Goal: Transaction & Acquisition: Book appointment/travel/reservation

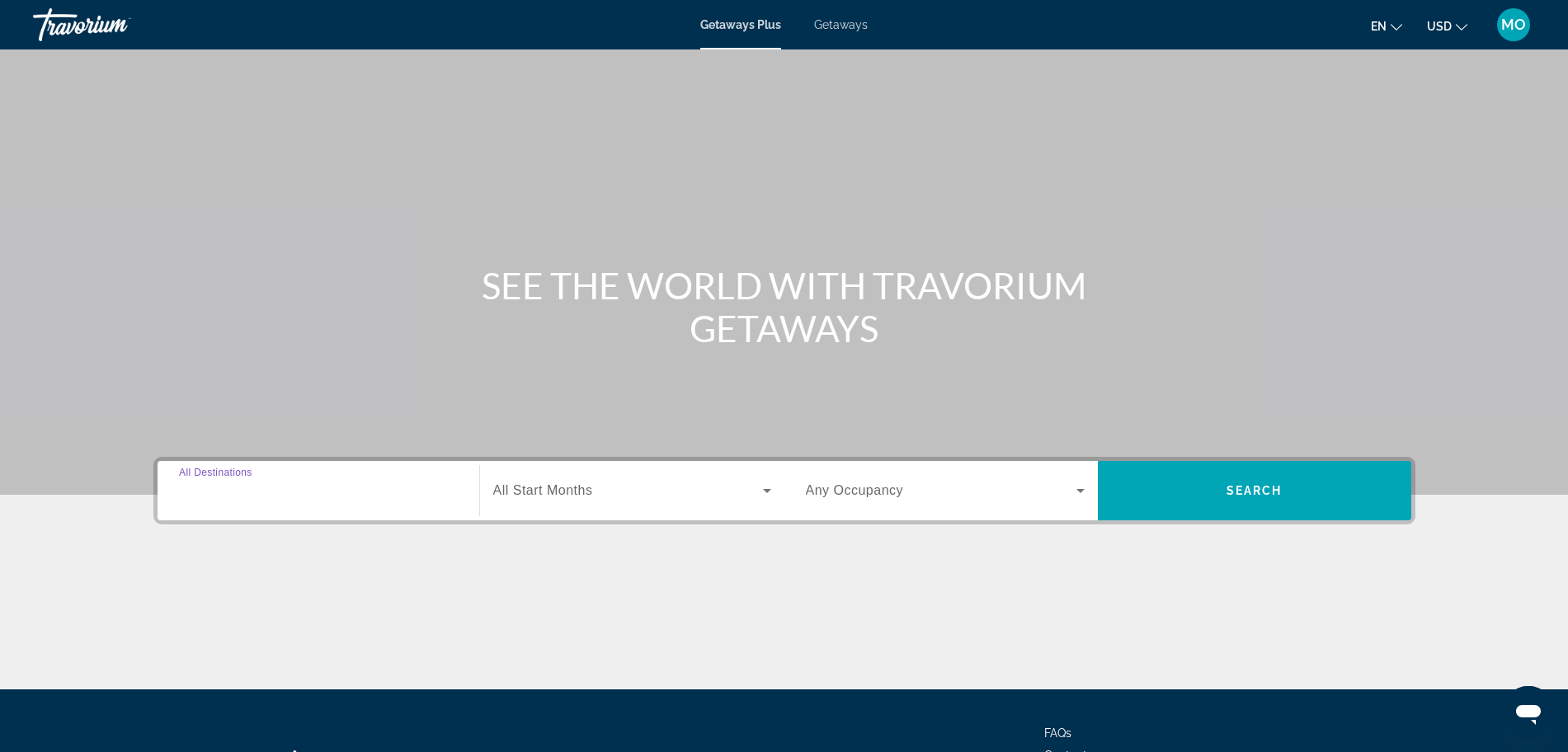
click at [299, 492] on input "Destination All Destinations" at bounding box center [318, 492] width 279 height 19
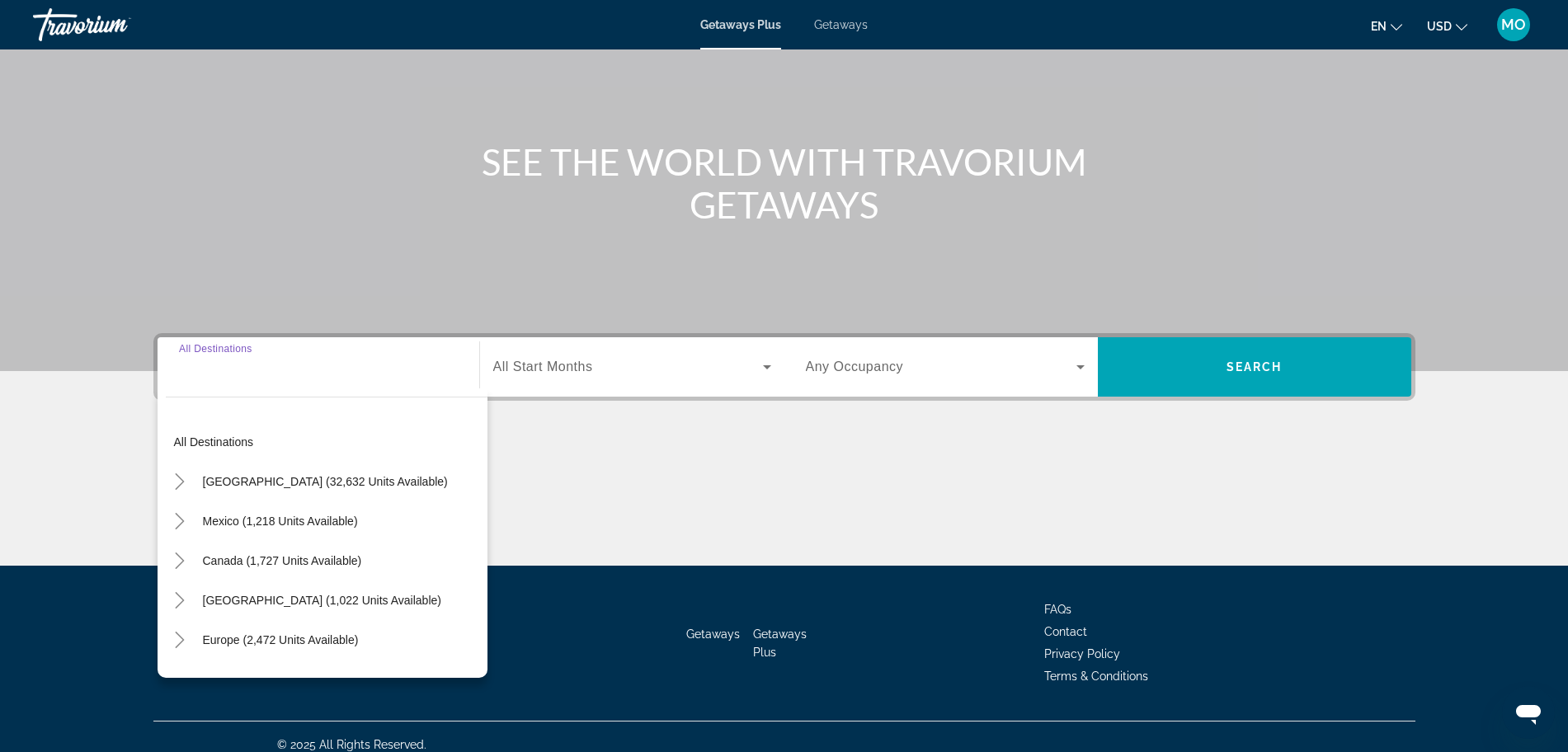
scroll to position [139, 0]
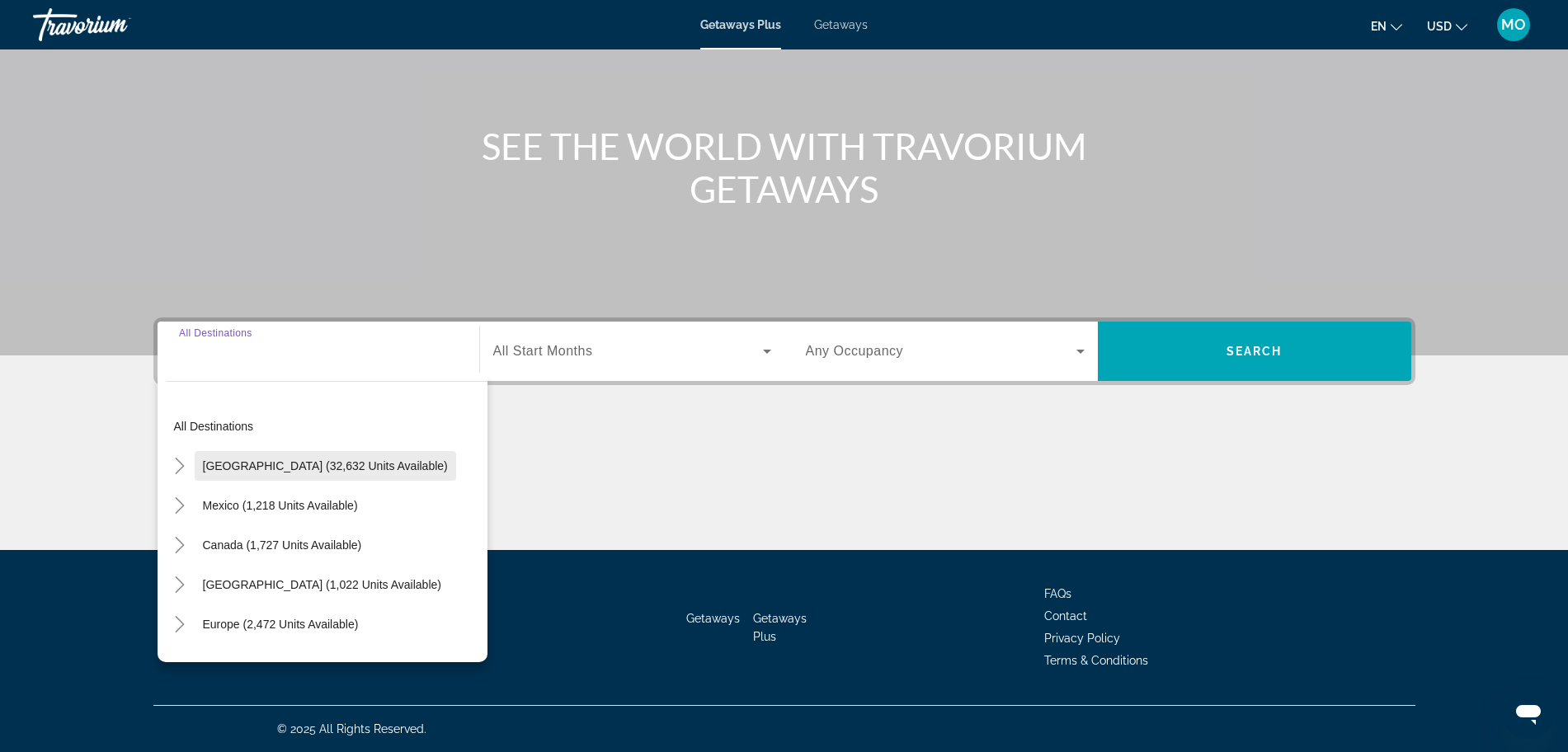
click at [270, 472] on span "Search widget" at bounding box center [325, 465] width 261 height 40
type input "**********"
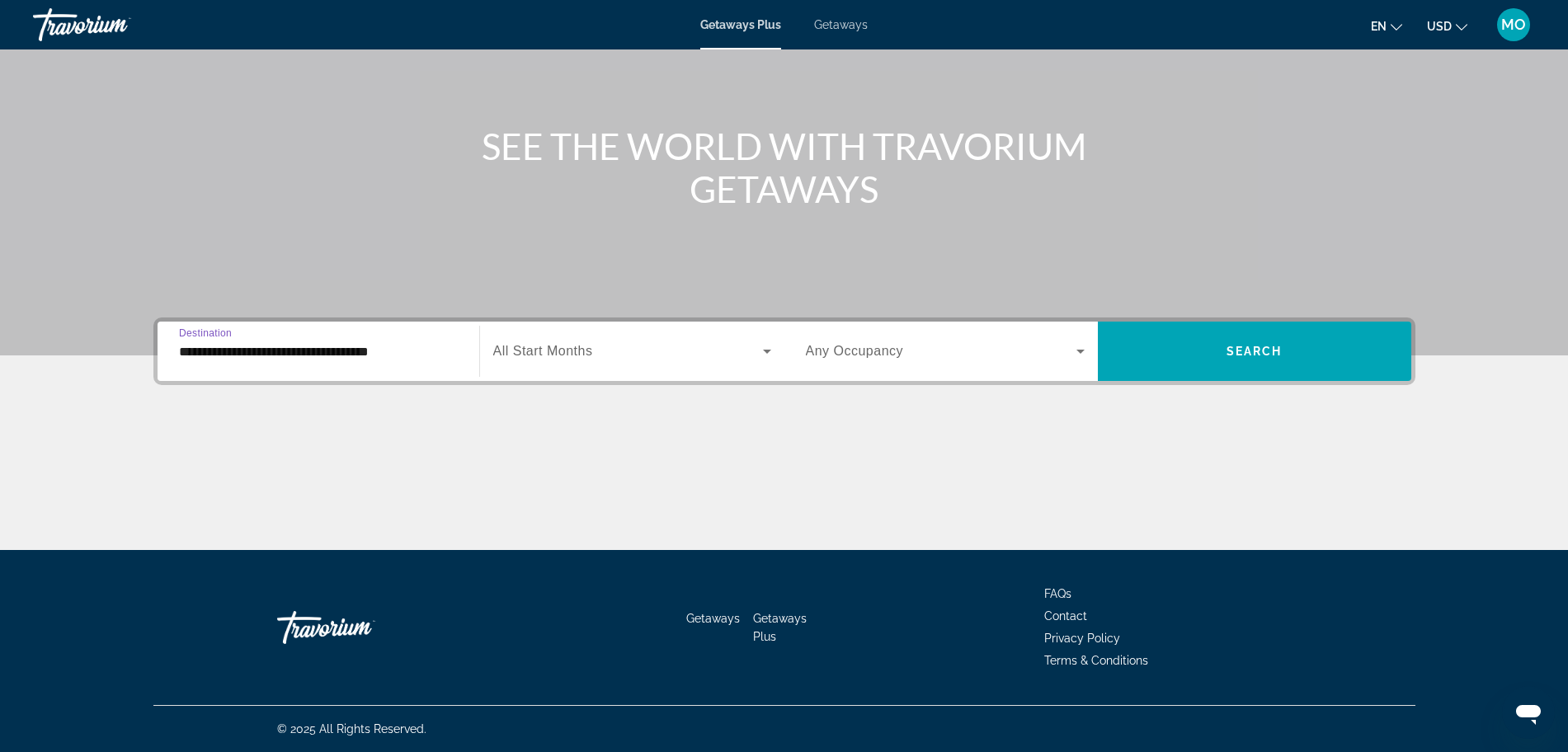
click at [604, 356] on span "Search widget" at bounding box center [629, 351] width 270 height 19
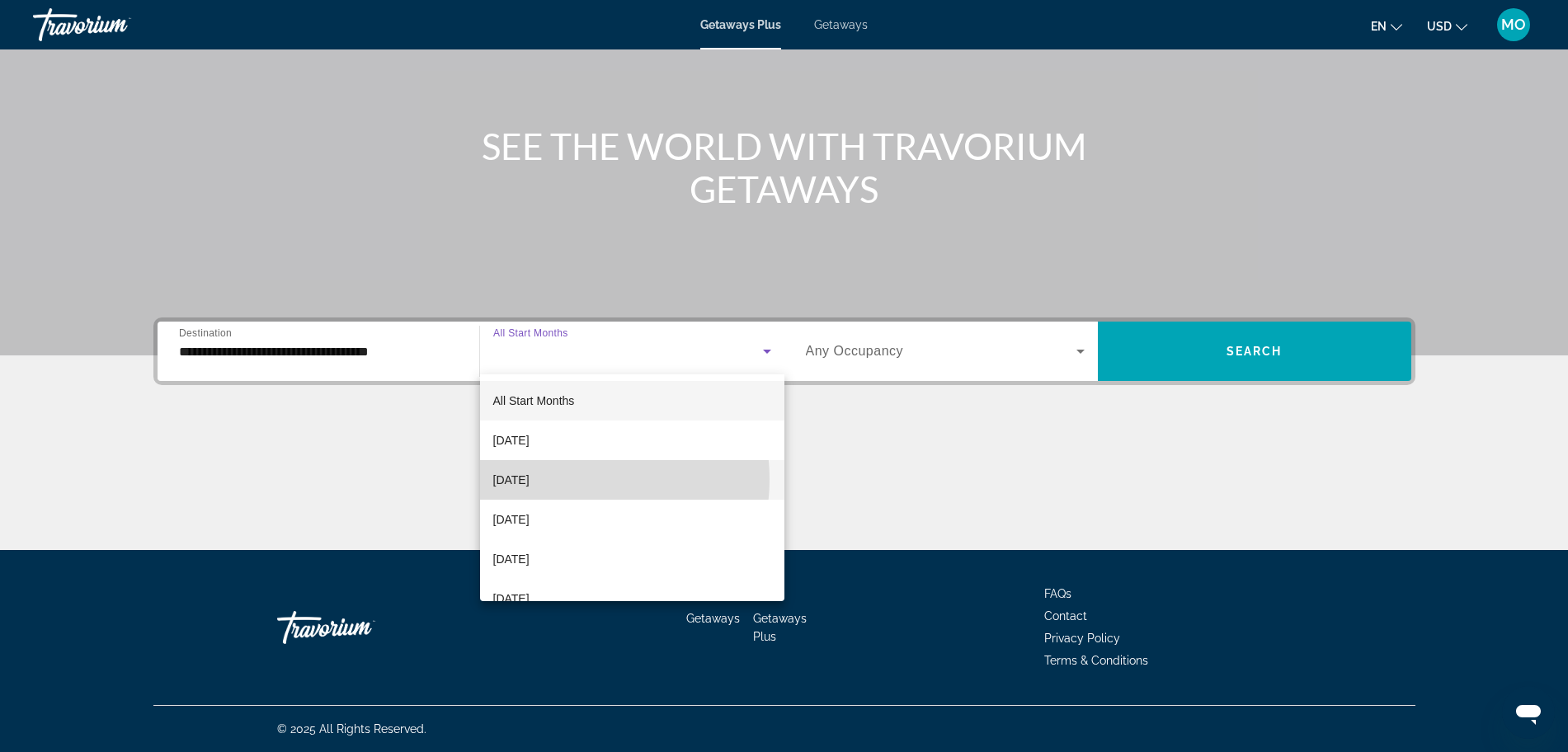
click at [578, 479] on mat-option "October 2025" at bounding box center [632, 480] width 304 height 40
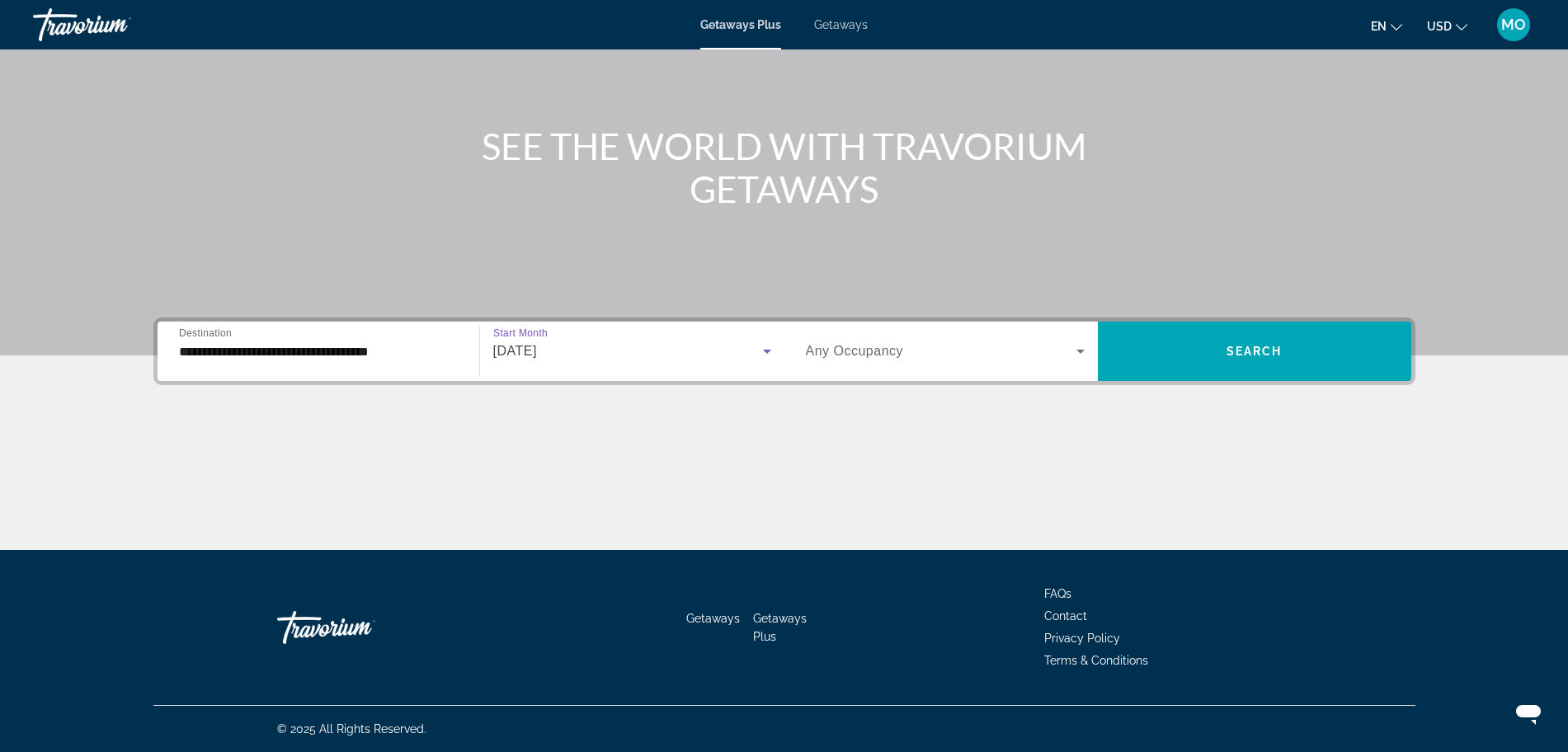
click at [909, 344] on span "Search widget" at bounding box center [941, 351] width 270 height 19
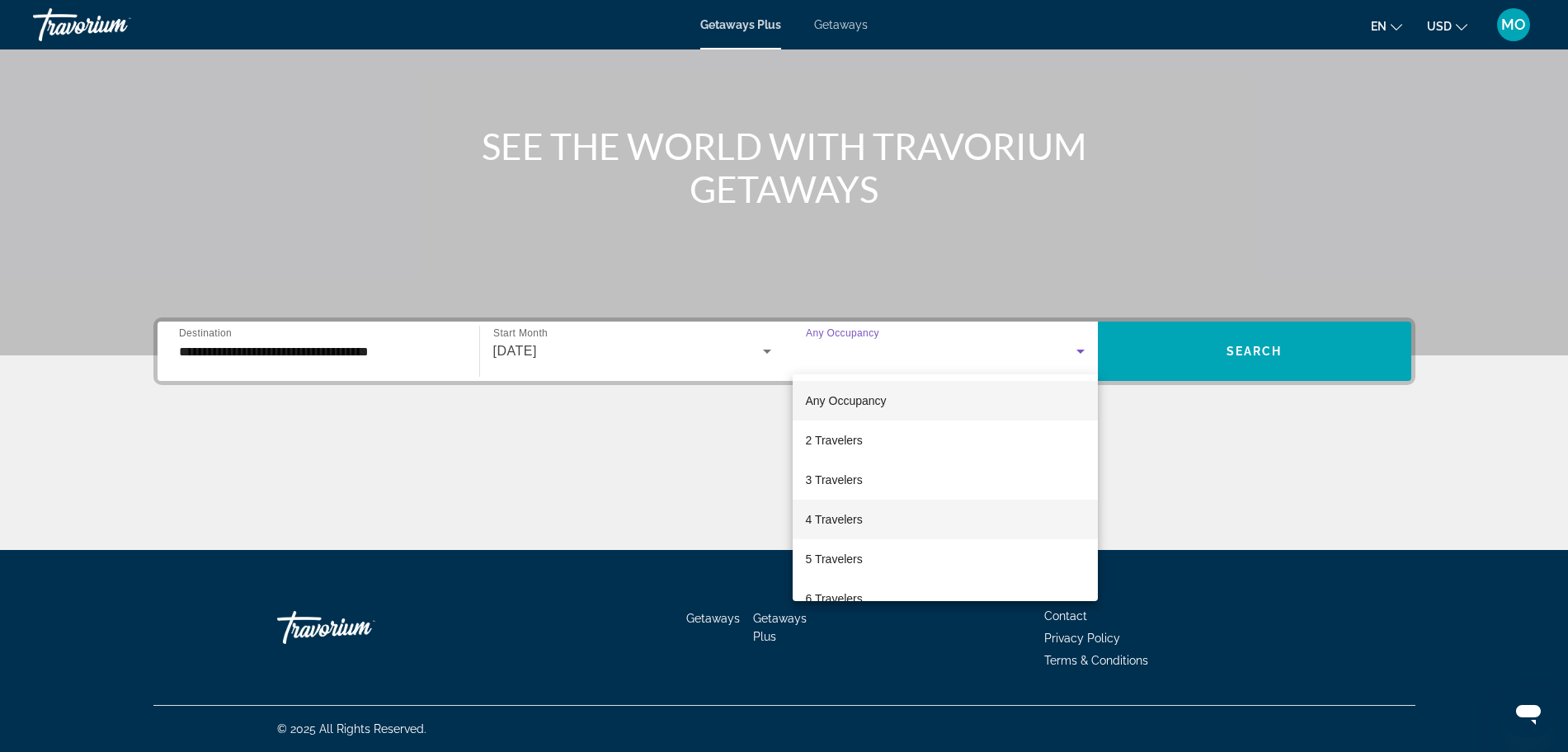
drag, startPoint x: 858, startPoint y: 512, endPoint x: 868, endPoint y: 496, distance: 18.9
click at [858, 510] on span "4 Travelers" at bounding box center [834, 519] width 57 height 19
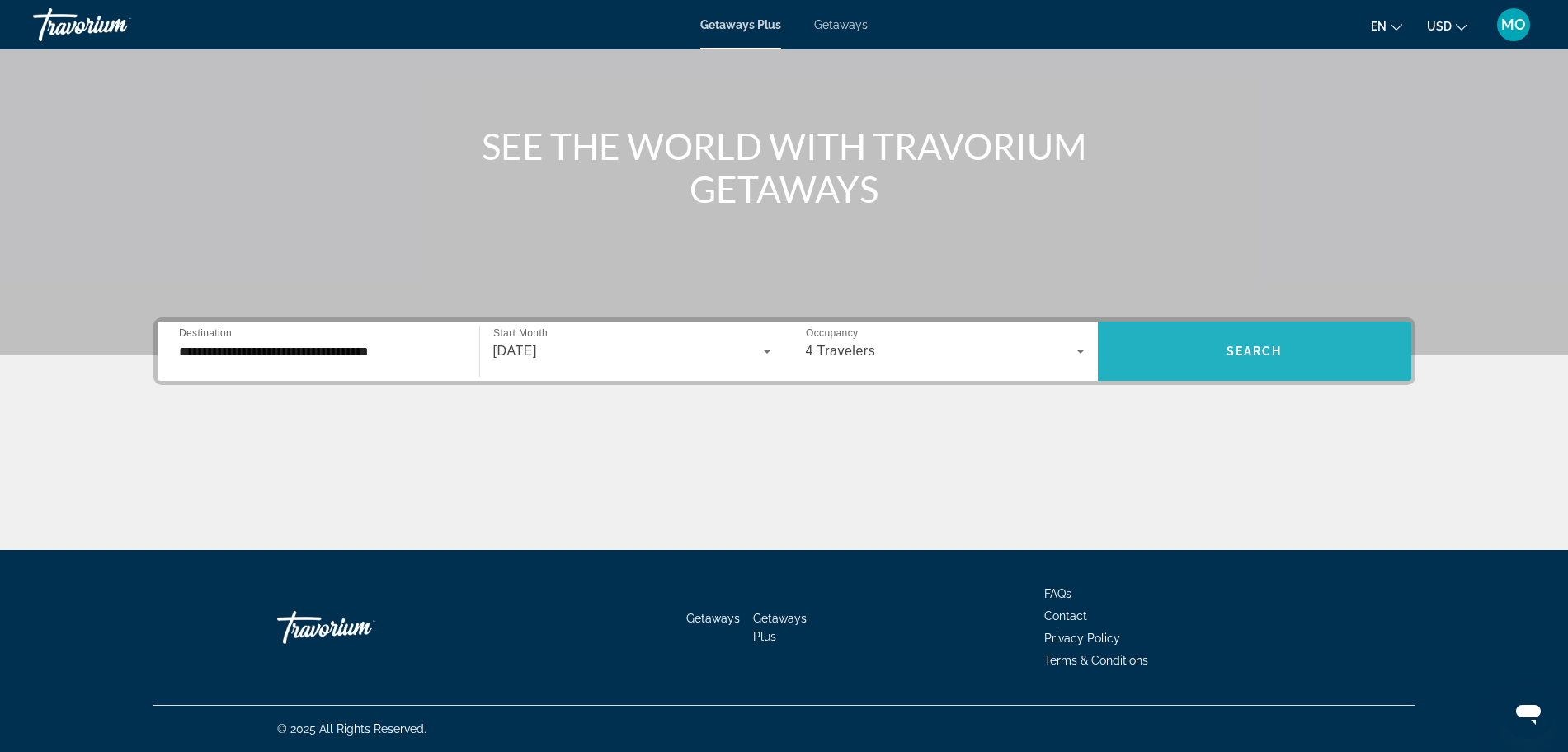
click at [1230, 347] on span "Search" at bounding box center [1255, 352] width 56 height 14
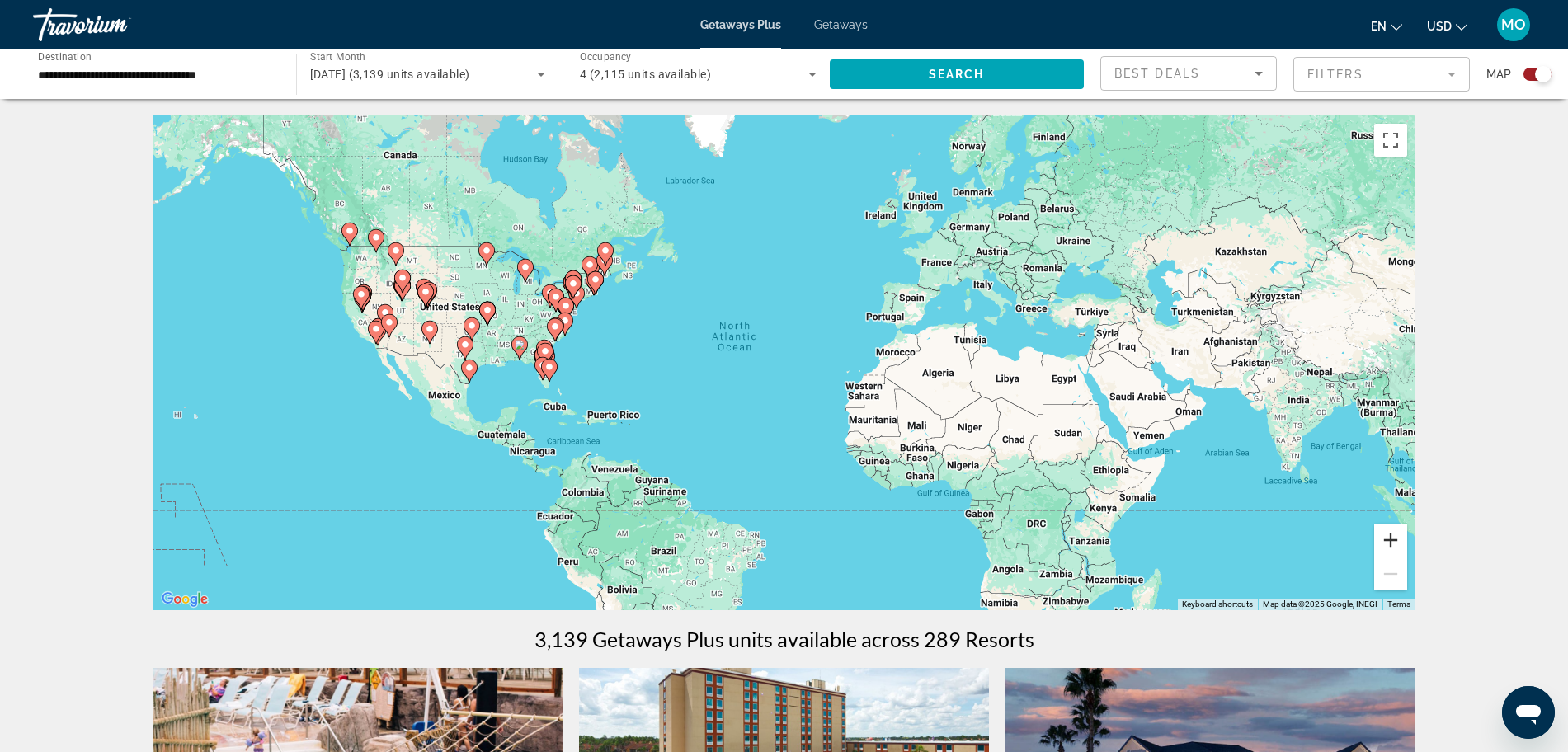
click at [1397, 540] on button "Zoom in" at bounding box center [1391, 540] width 33 height 33
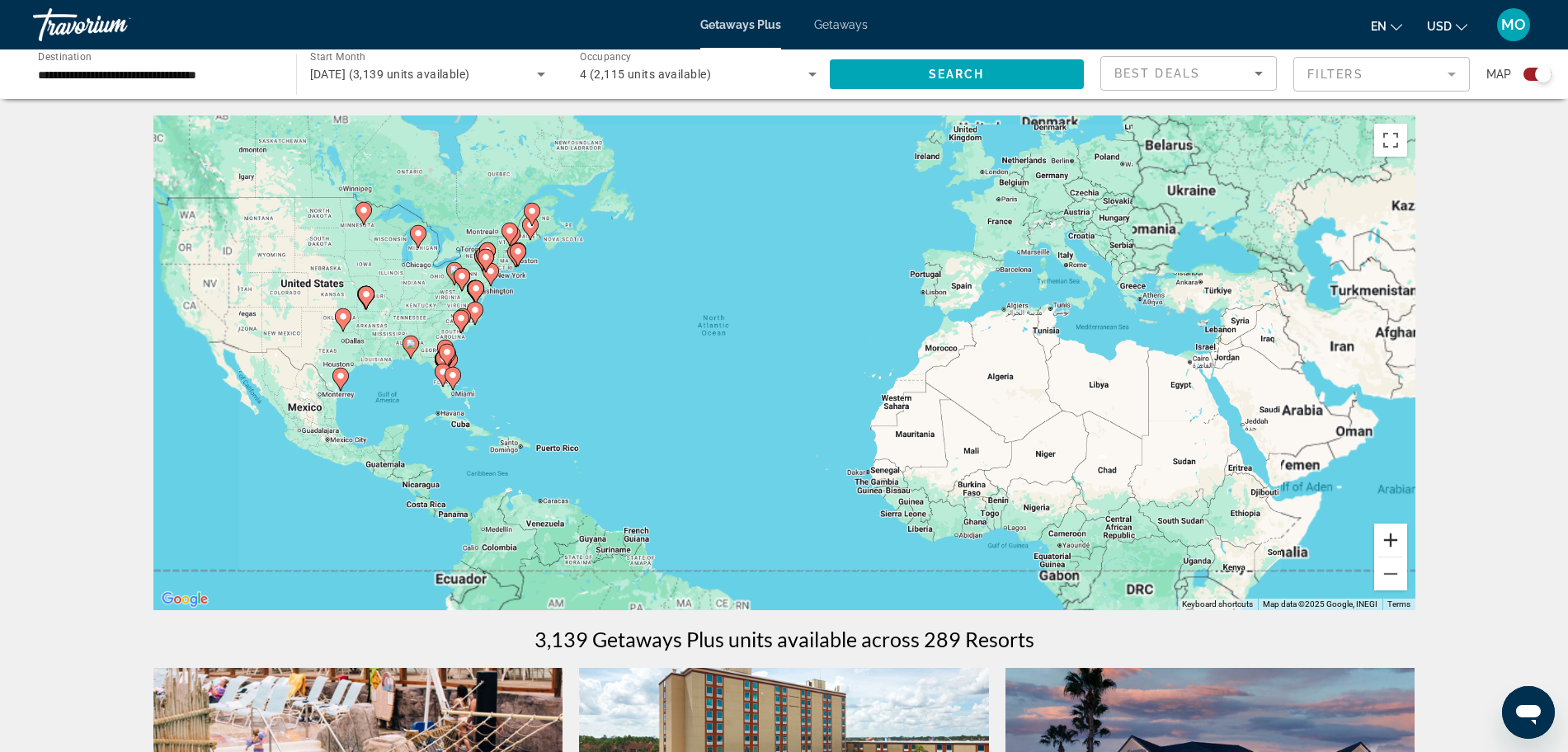
click at [1397, 540] on button "Zoom in" at bounding box center [1391, 540] width 33 height 33
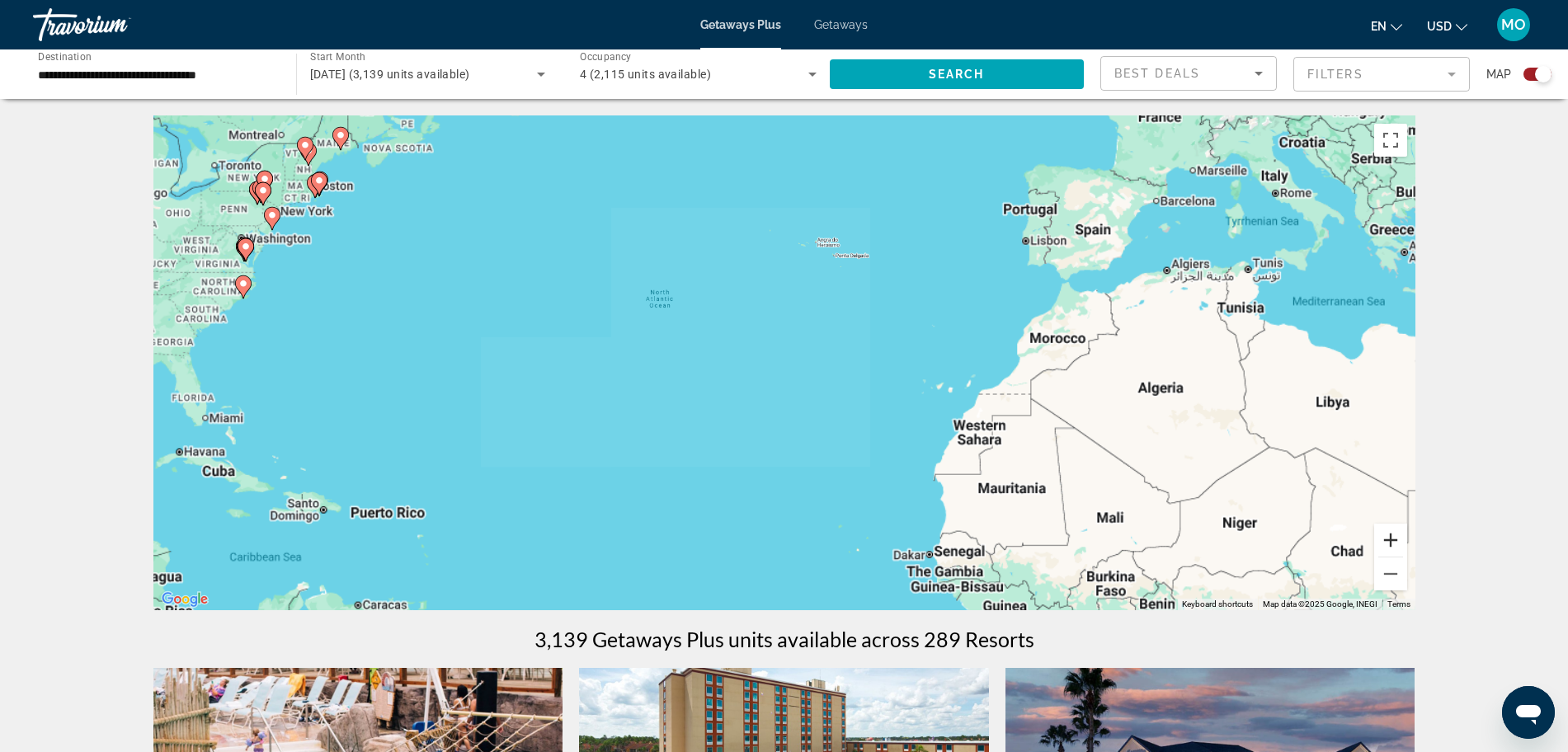
click at [1397, 540] on button "Zoom in" at bounding box center [1391, 540] width 33 height 33
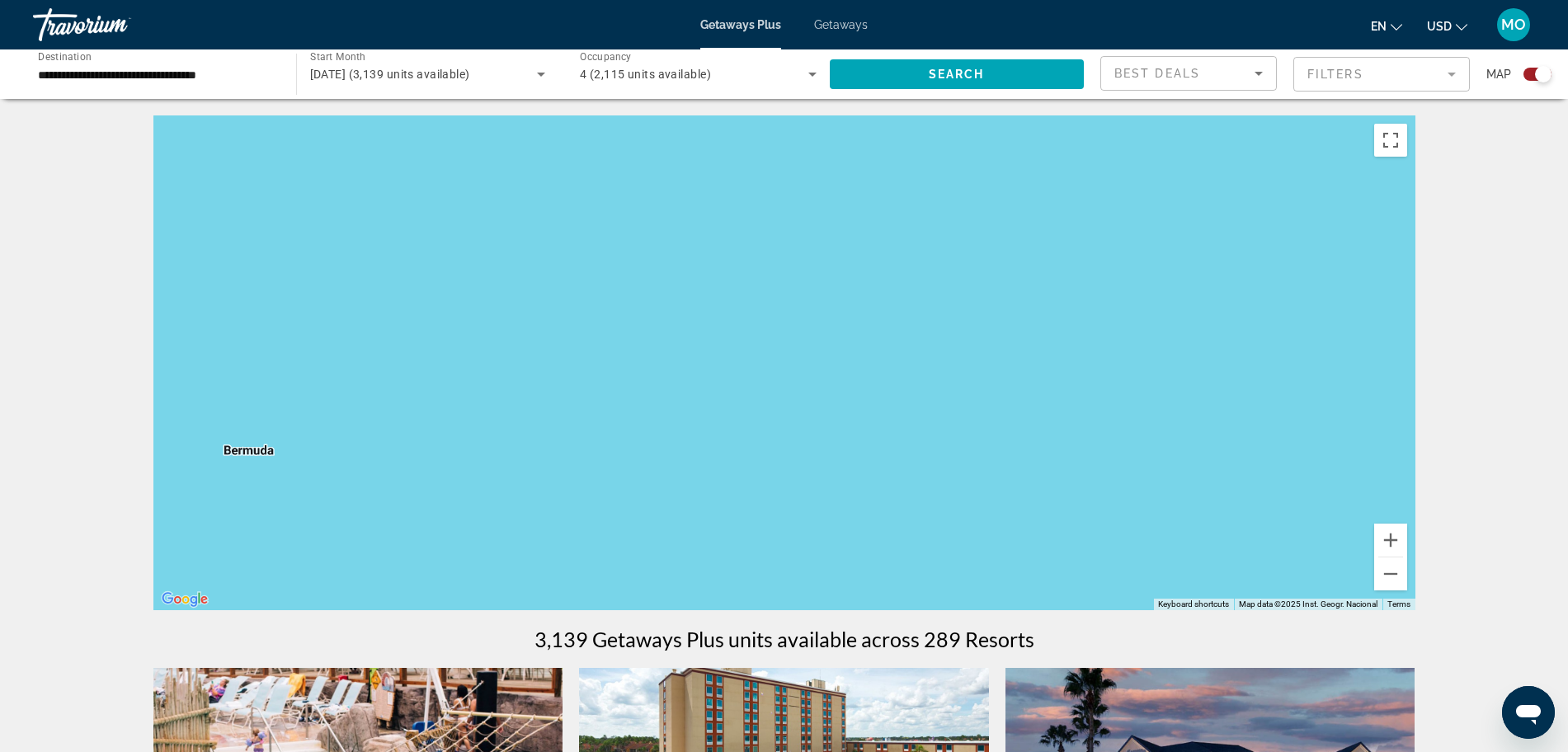
drag, startPoint x: 526, startPoint y: 271, endPoint x: 1371, endPoint y: 460, distance: 865.9
click at [1367, 461] on div "Main content" at bounding box center [784, 362] width 1262 height 495
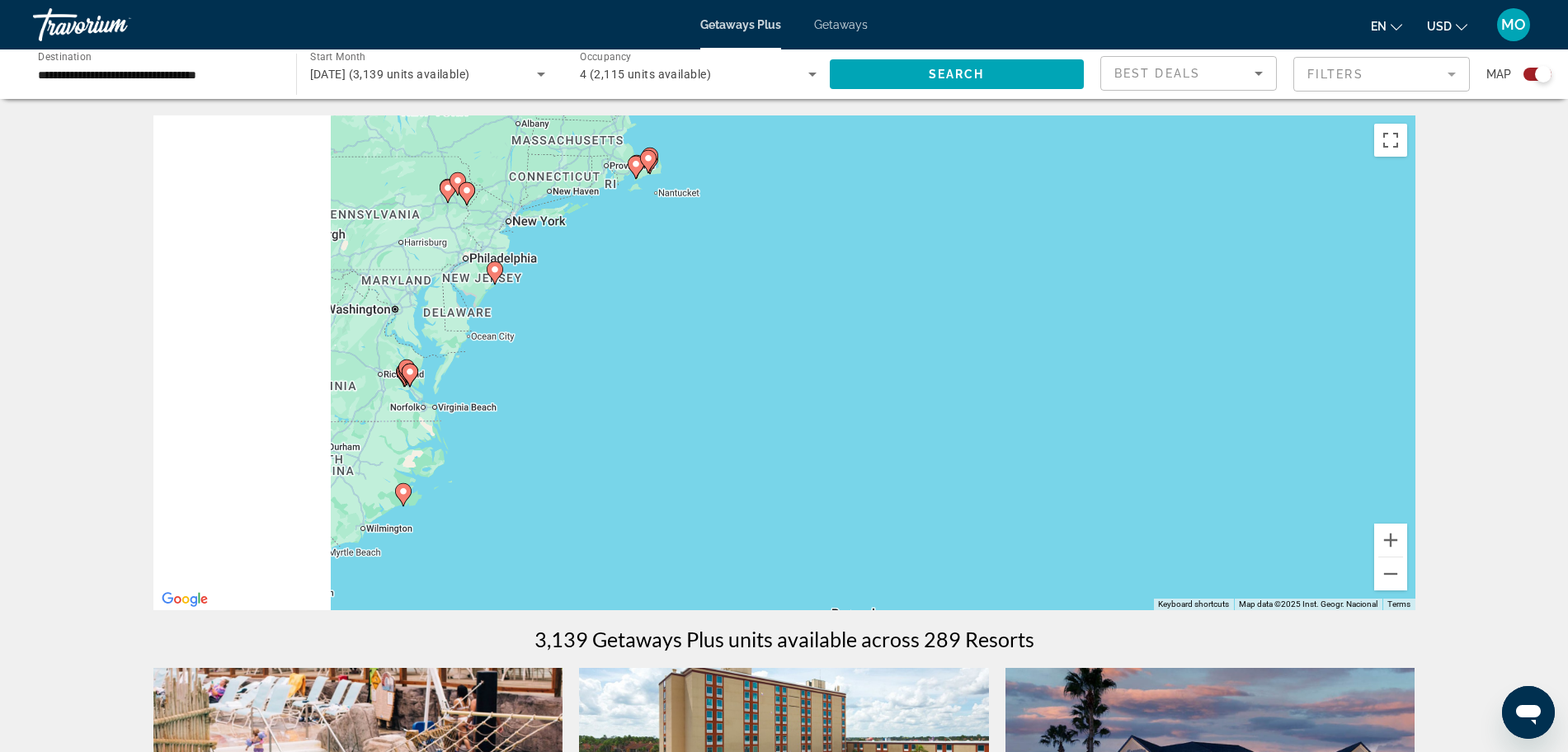
drag, startPoint x: 848, startPoint y: 406, endPoint x: 1204, endPoint y: 511, distance: 371.2
click at [1204, 511] on div "To activate drag with keyboard, press Alt + Enter. Once in keyboard drag state,…" at bounding box center [784, 362] width 1262 height 495
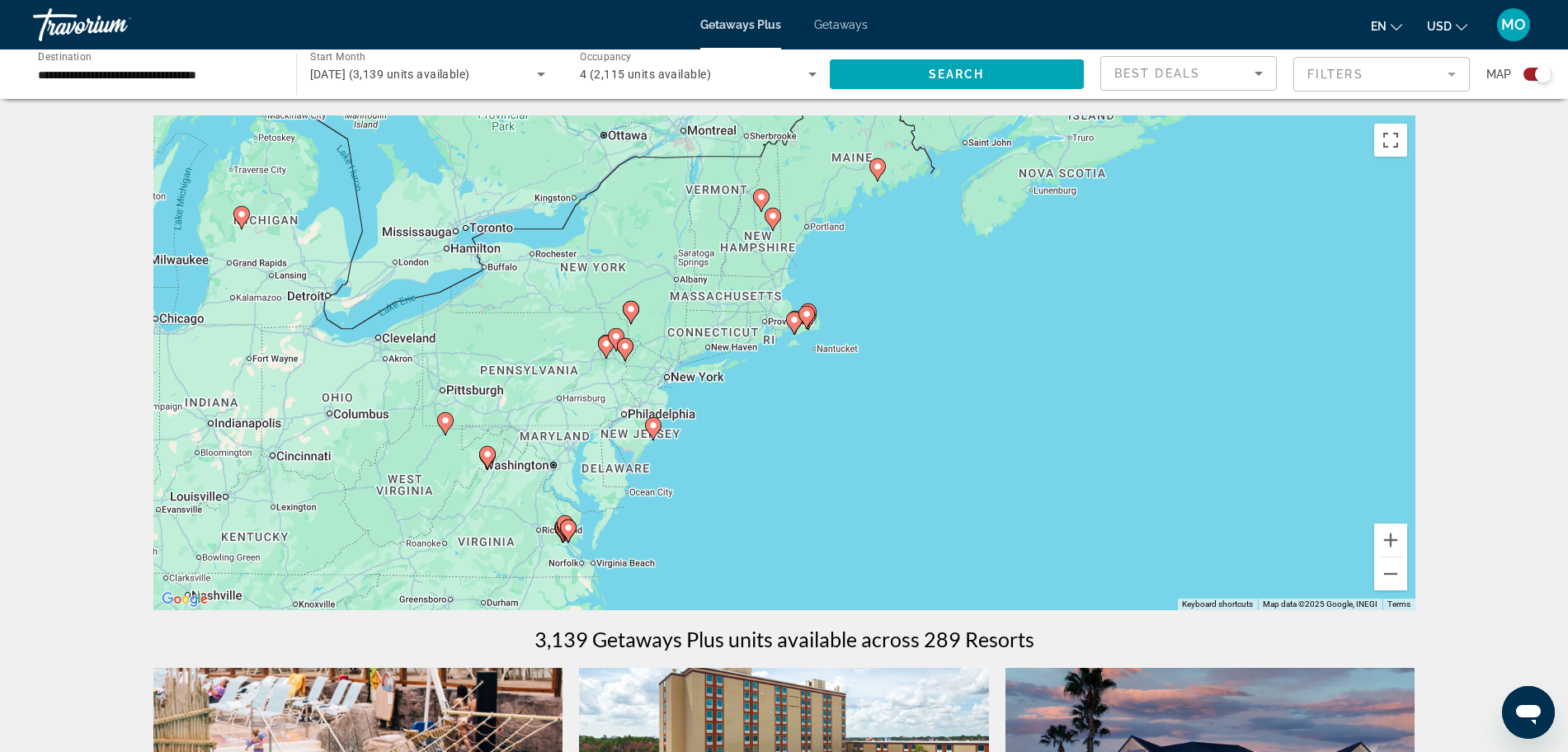
drag, startPoint x: 815, startPoint y: 359, endPoint x: 934, endPoint y: 505, distance: 188.4
click at [934, 505] on div "To activate drag with keyboard, press Alt + Enter. Once in keyboard drag state,…" at bounding box center [784, 362] width 1262 height 495
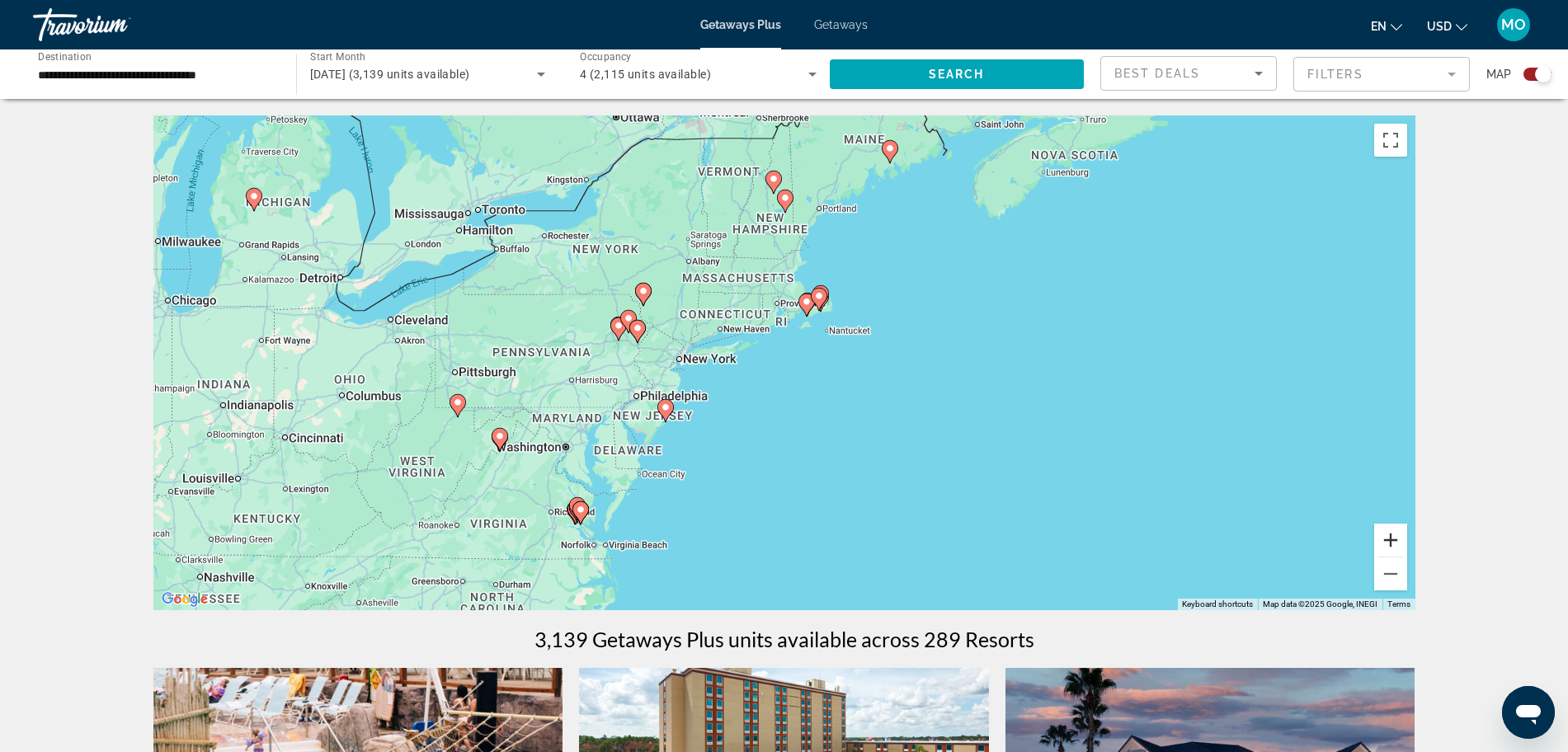
click at [1393, 537] on button "Zoom in" at bounding box center [1391, 540] width 33 height 33
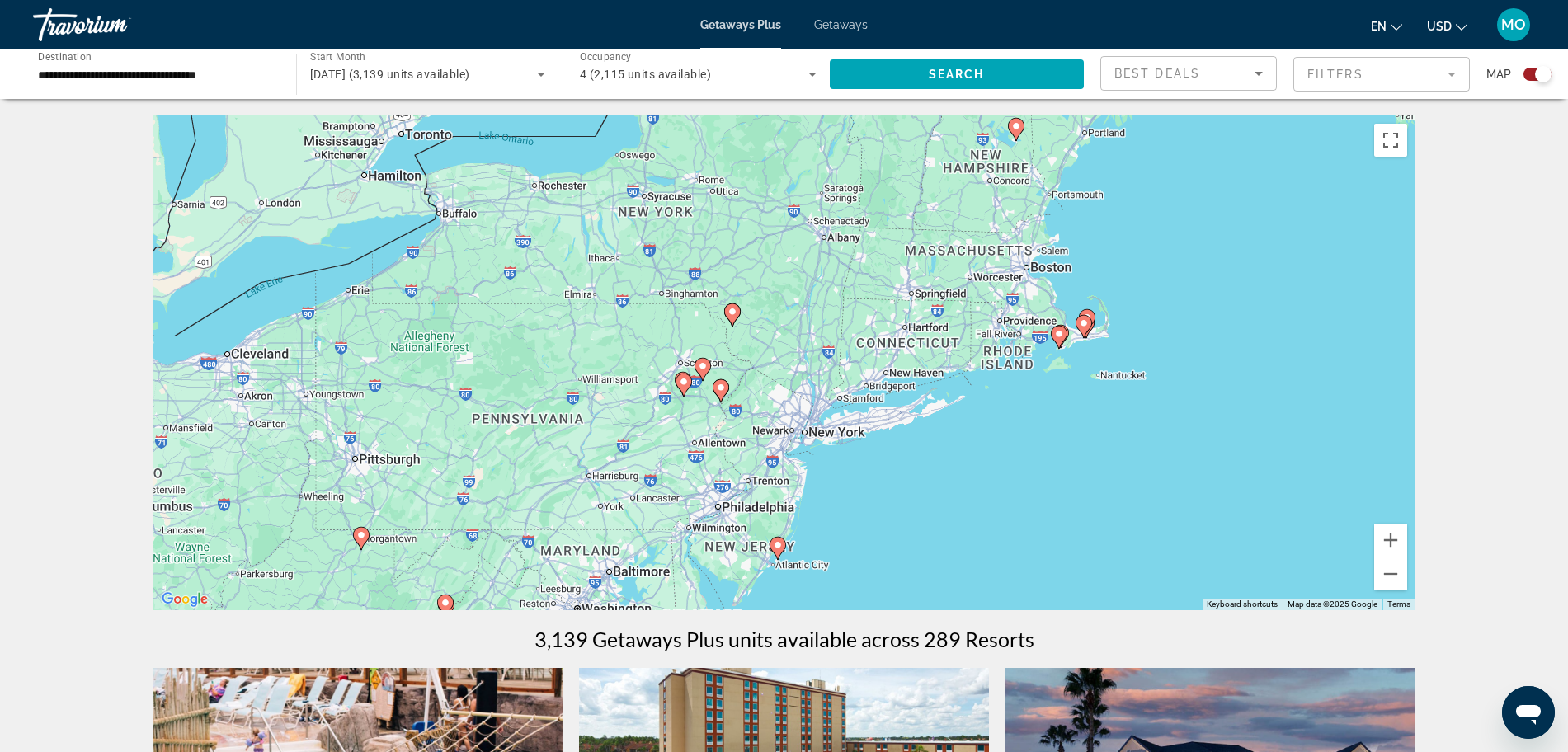
drag, startPoint x: 865, startPoint y: 415, endPoint x: 1020, endPoint y: 464, distance: 162.6
click at [1020, 464] on div "To activate drag with keyboard, press Alt + Enter. Once in keyboard drag state,…" at bounding box center [784, 362] width 1262 height 495
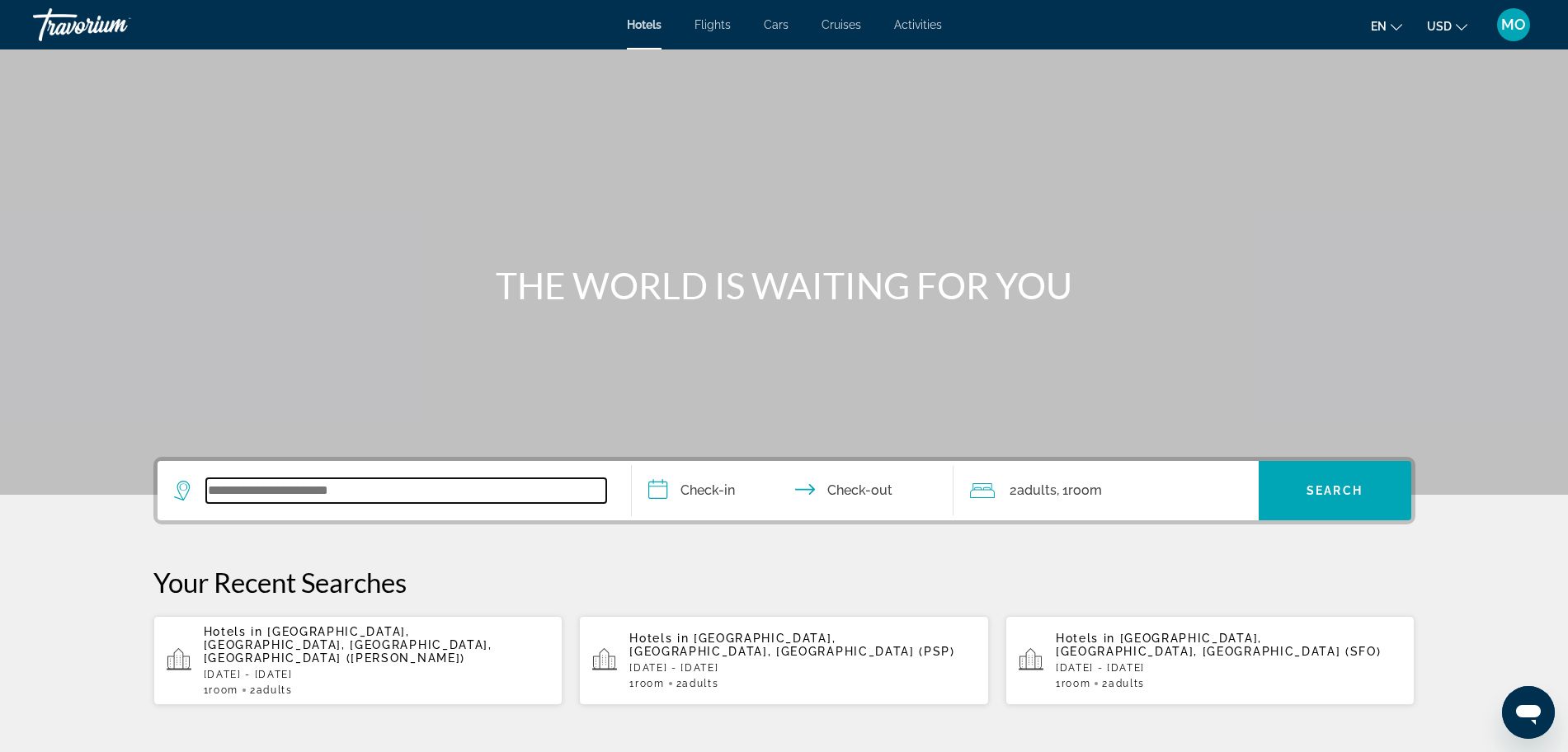
click at [332, 497] on input "Search widget" at bounding box center [406, 490] width 401 height 24
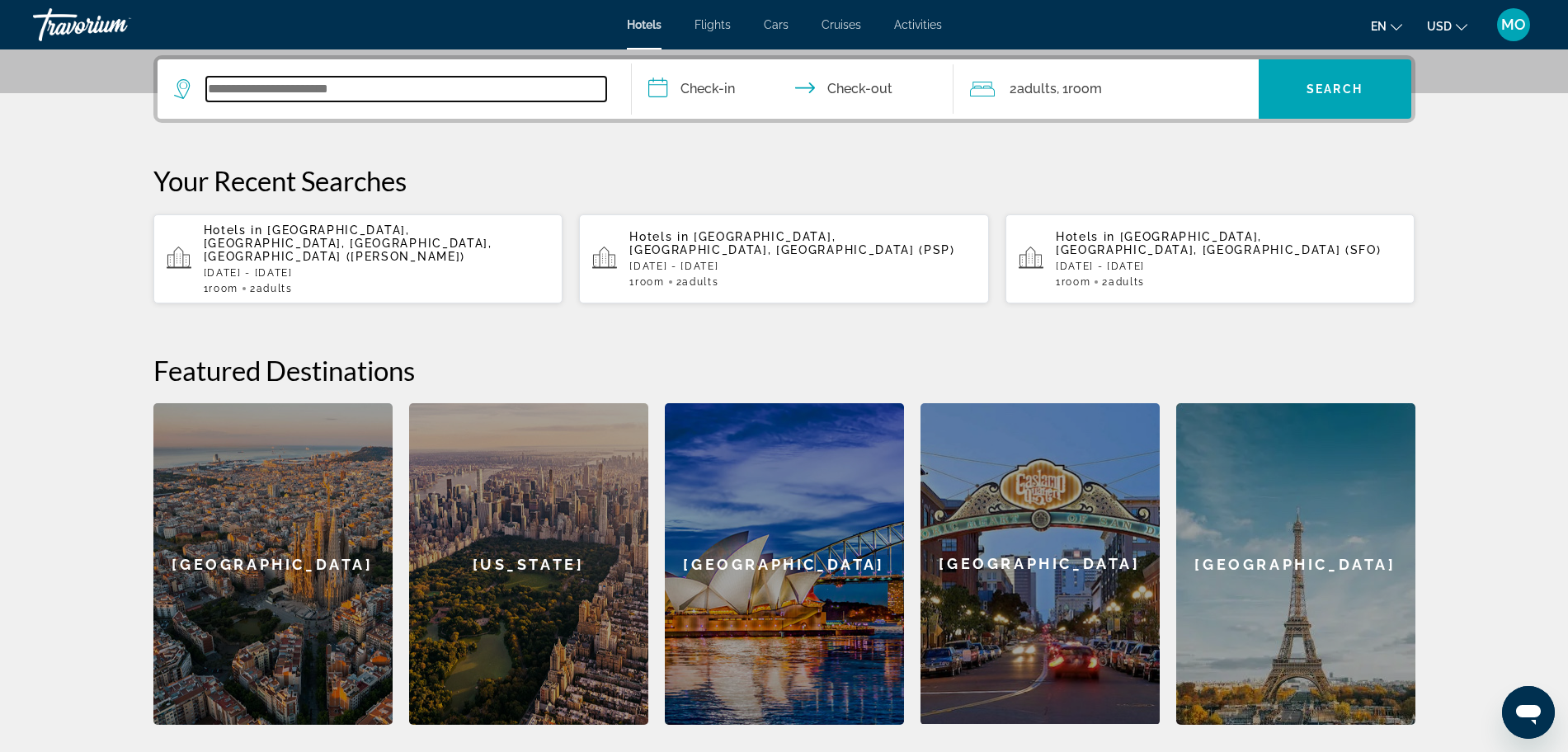
scroll to position [403, 0]
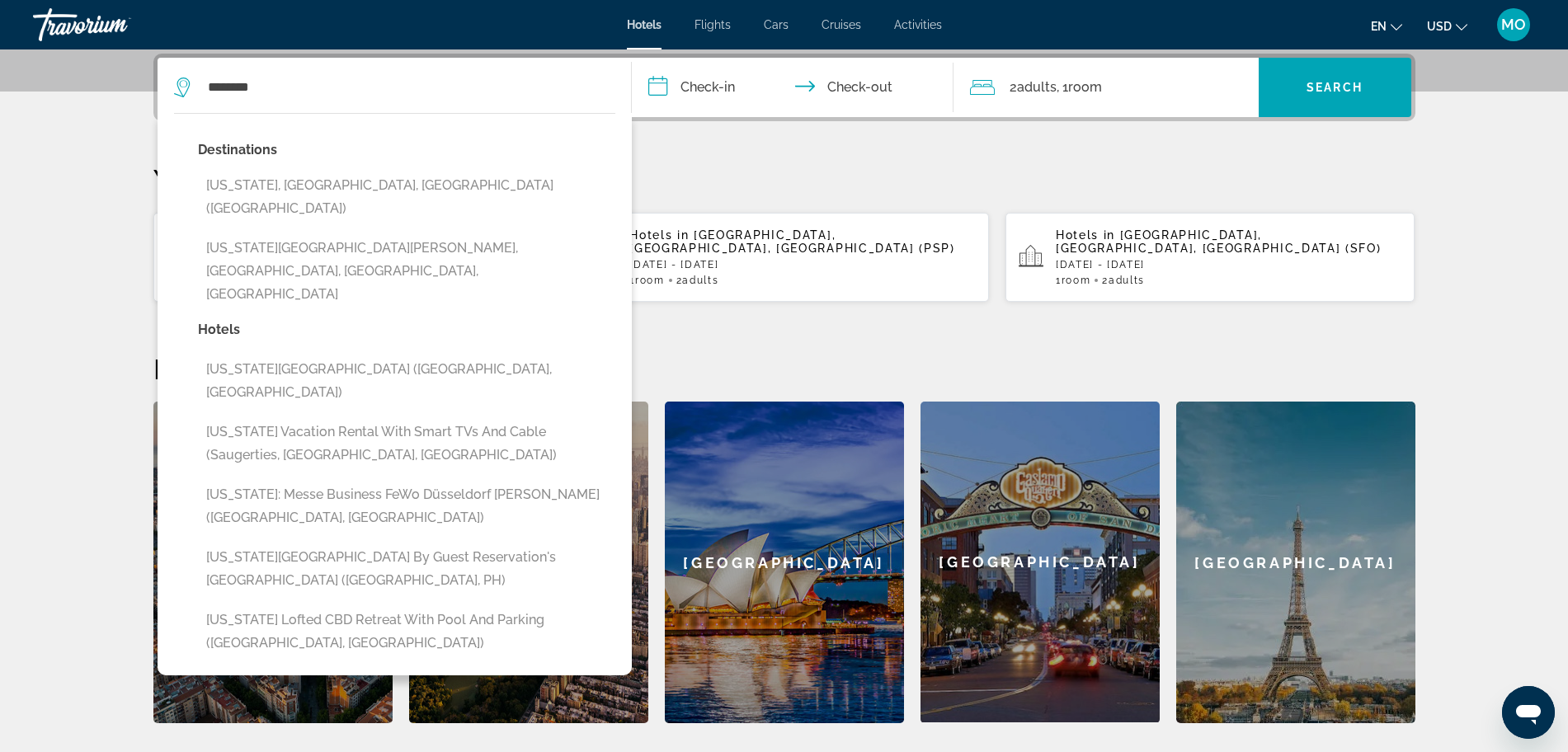
drag, startPoint x: 377, startPoint y: 181, endPoint x: 404, endPoint y: 168, distance: 30.0
click at [377, 181] on button "[US_STATE], [GEOGRAPHIC_DATA], [GEOGRAPHIC_DATA] ([GEOGRAPHIC_DATA])" at bounding box center [406, 197] width 417 height 54
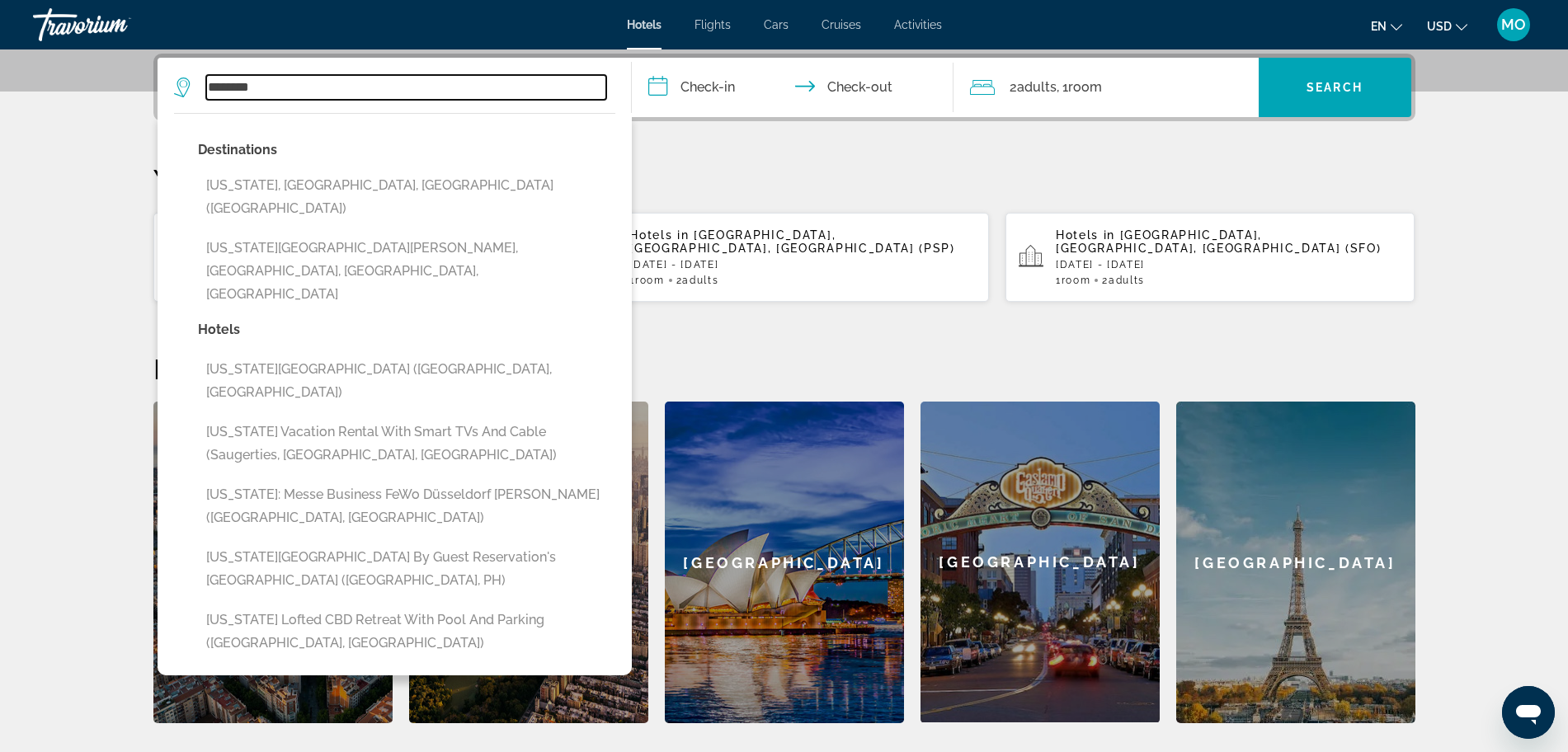
type input "**********"
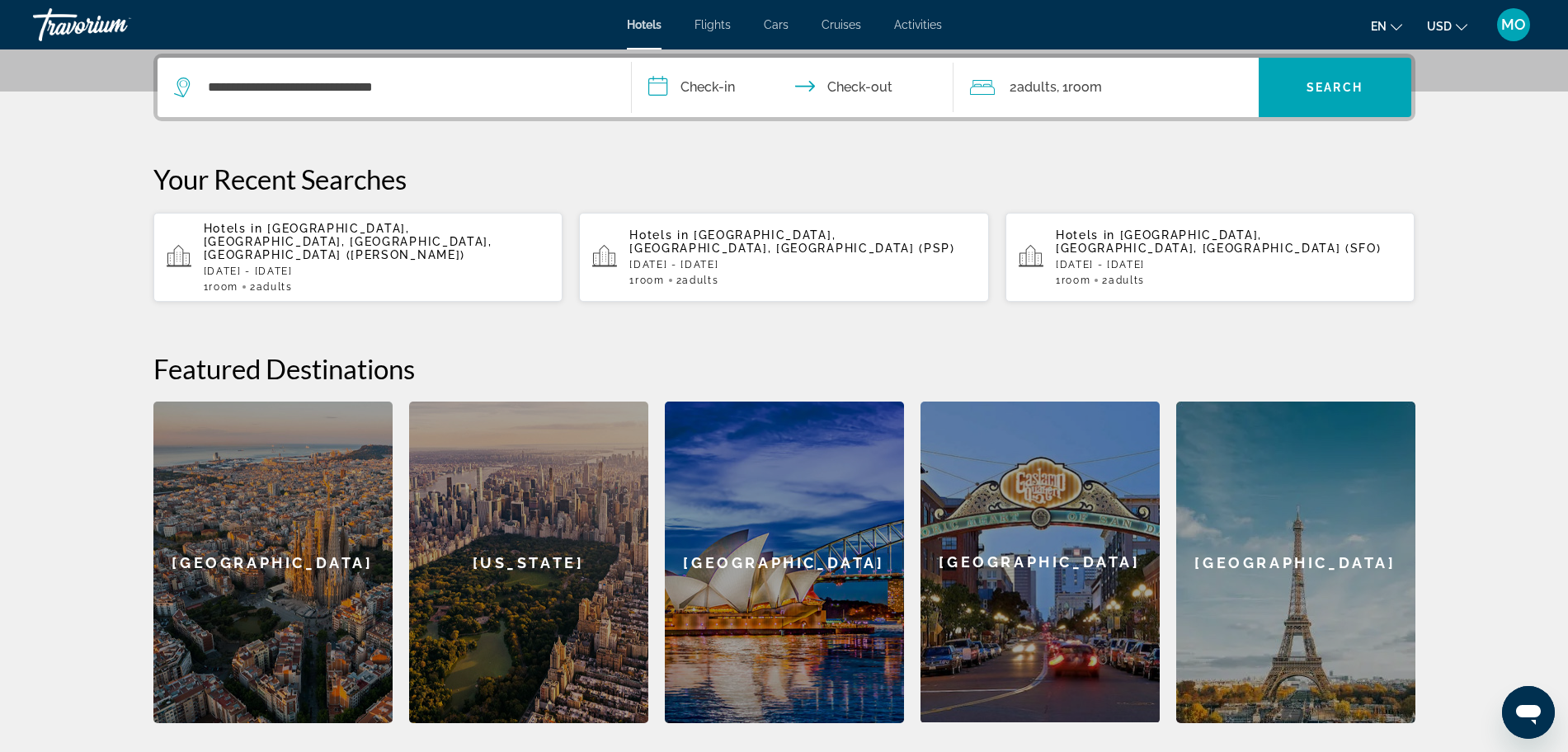
click at [706, 86] on input "**********" at bounding box center [796, 89] width 329 height 64
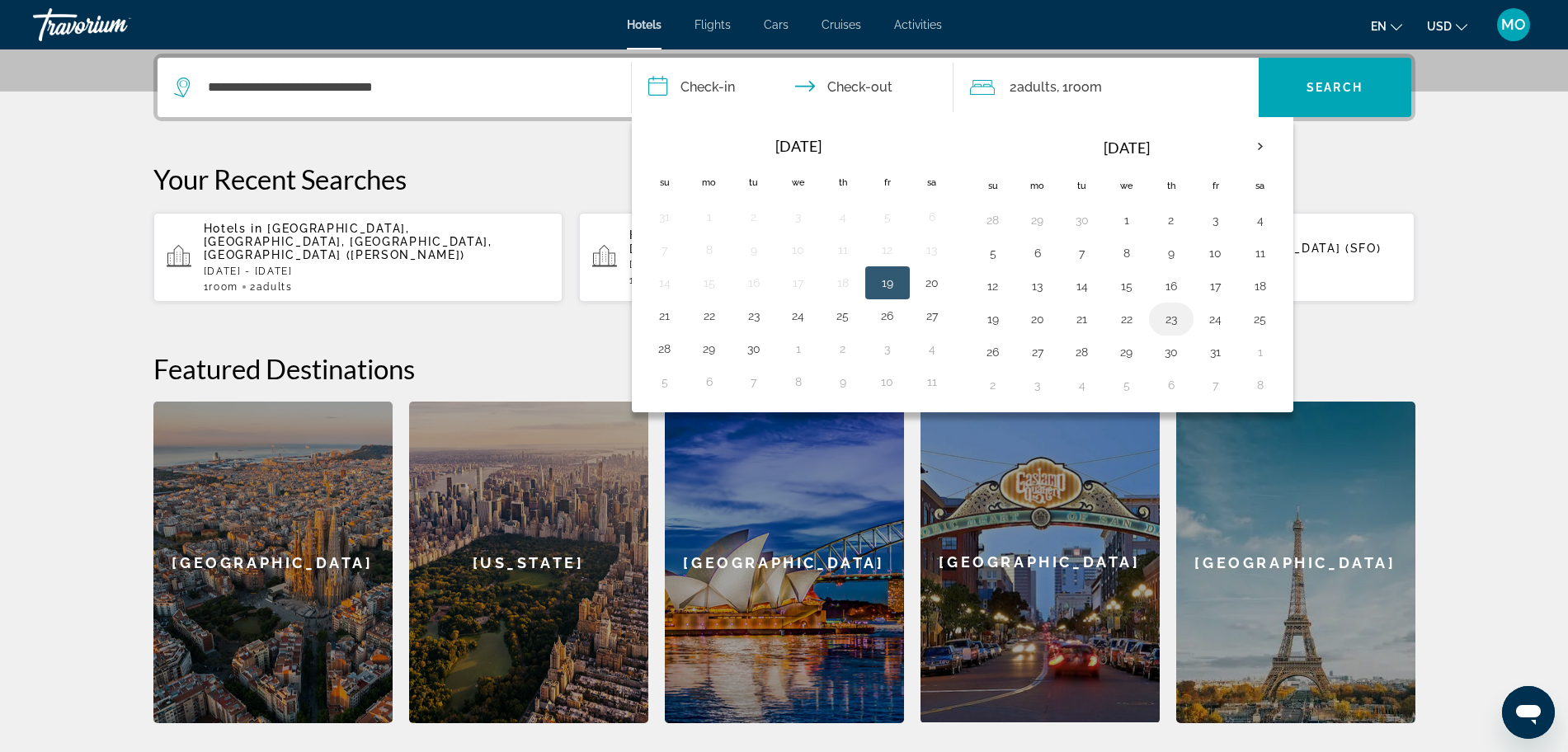
click at [1178, 325] on button "23" at bounding box center [1171, 320] width 26 height 23
click at [1003, 353] on button "26" at bounding box center [993, 352] width 26 height 23
type input "**********"
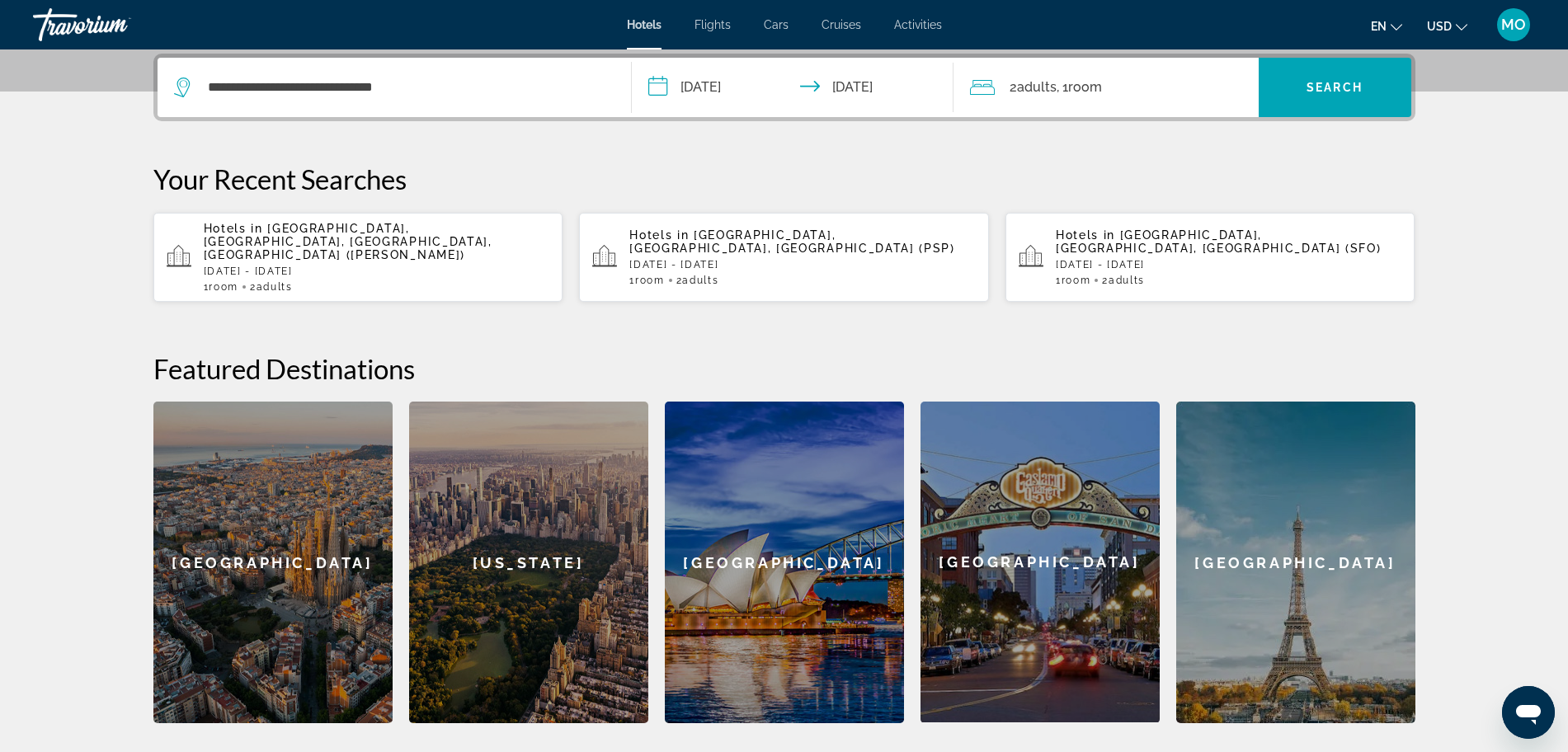
click at [1114, 95] on div "2 Adult Adults , 1 Room rooms" at bounding box center [1114, 87] width 289 height 23
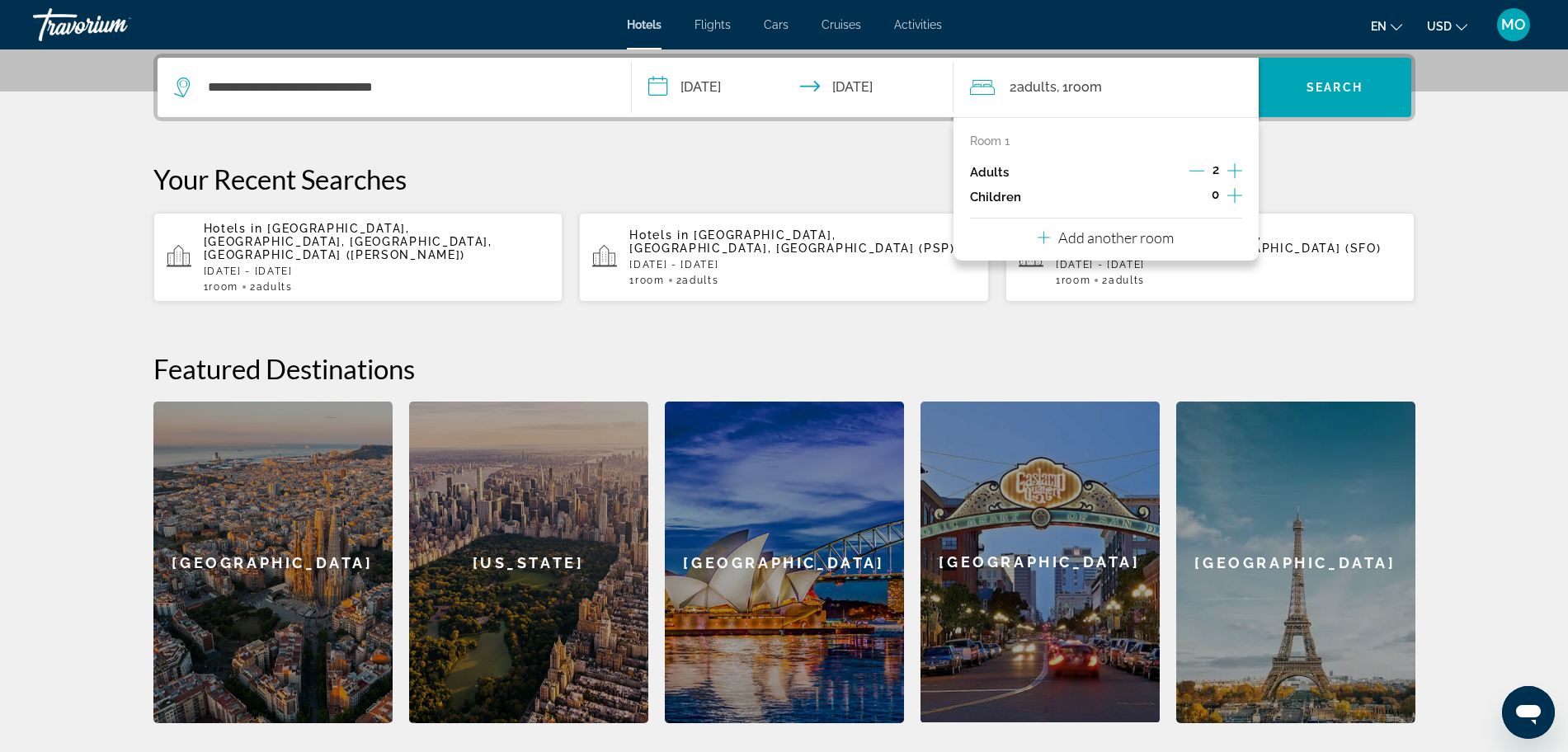
click at [1239, 171] on icon "Increment adults" at bounding box center [1235, 170] width 15 height 15
click at [1240, 170] on icon "Increment adults" at bounding box center [1235, 170] width 15 height 19
click at [1337, 86] on span "Search" at bounding box center [1335, 87] width 56 height 14
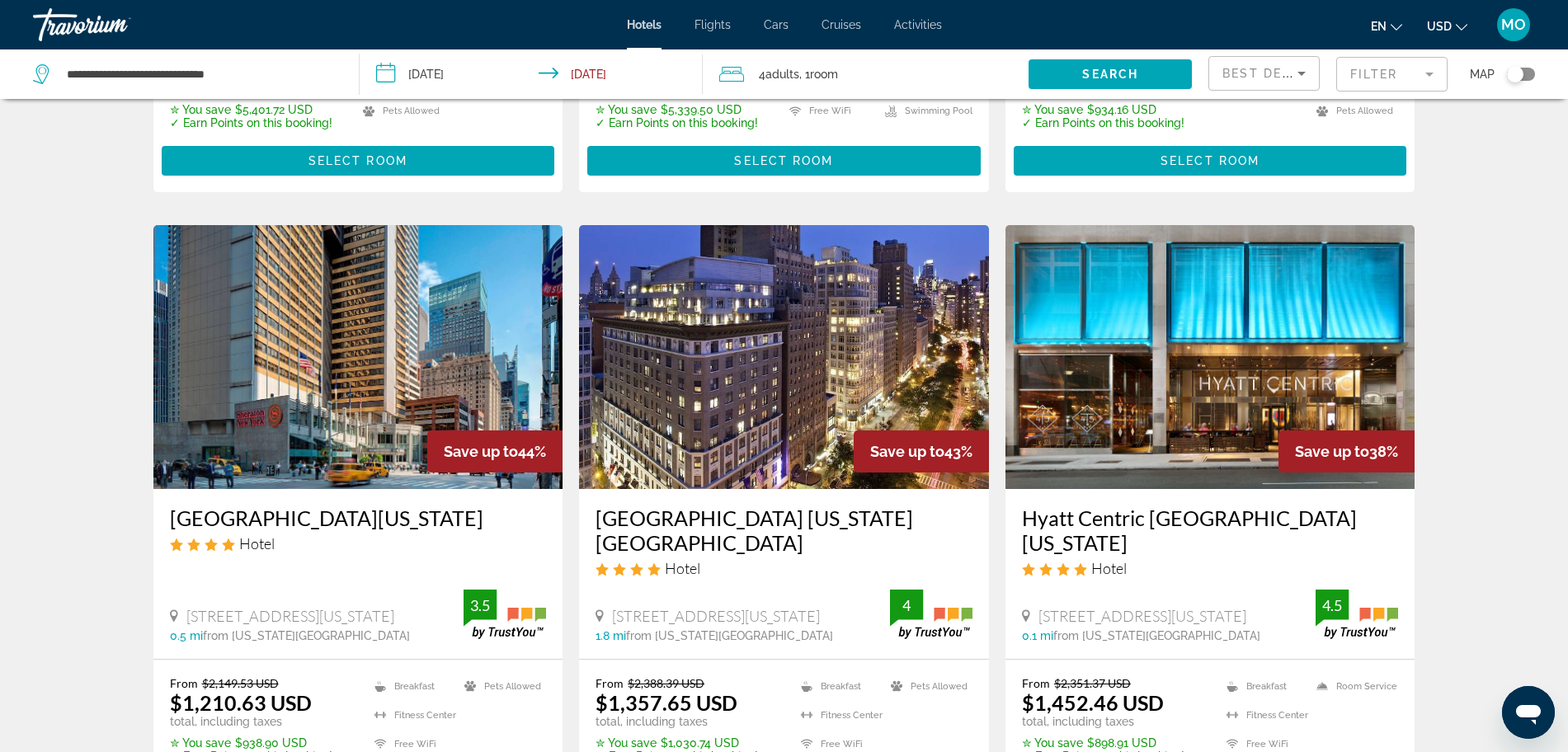
scroll to position [618, 0]
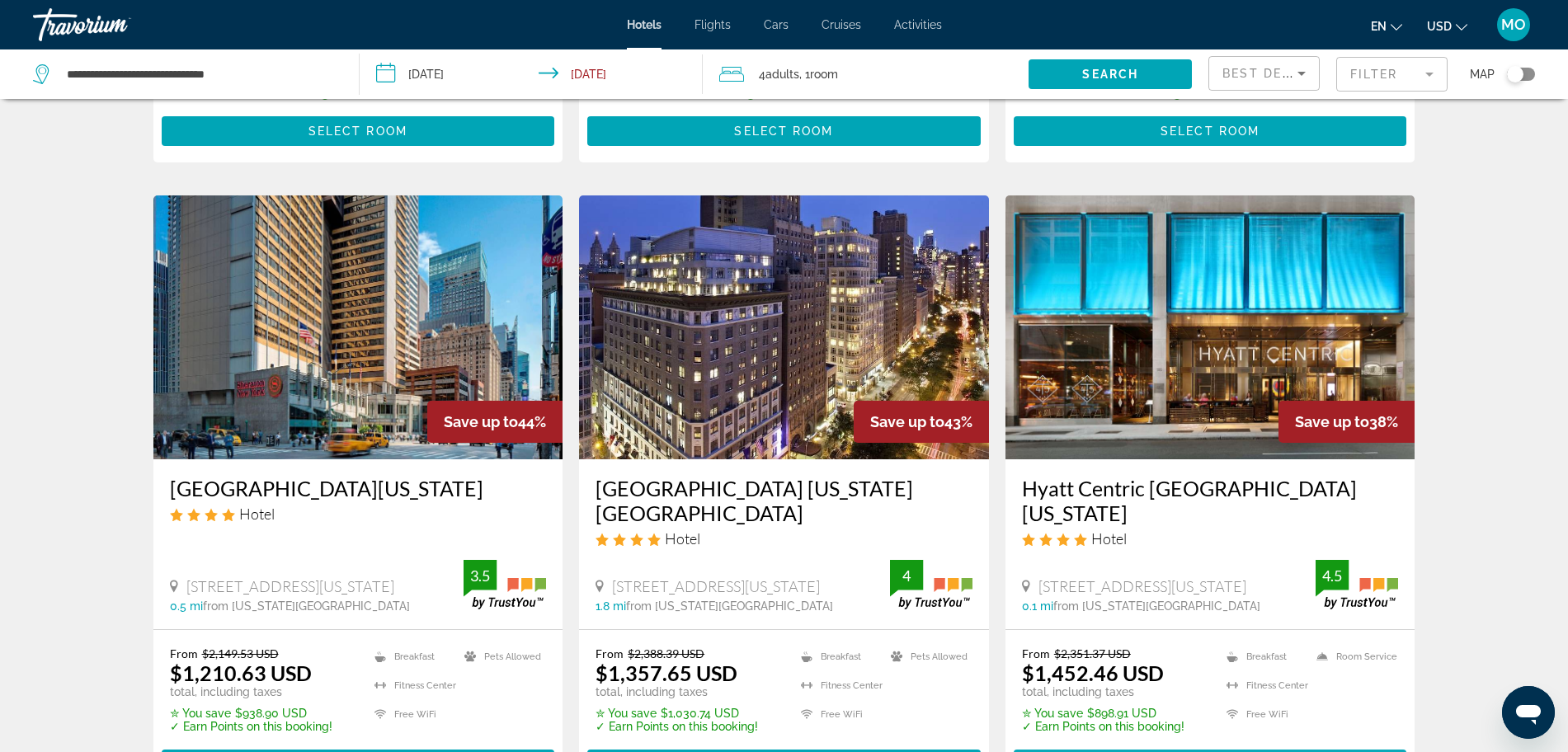
click at [1214, 751] on span "Select Room" at bounding box center [1210, 765] width 99 height 14
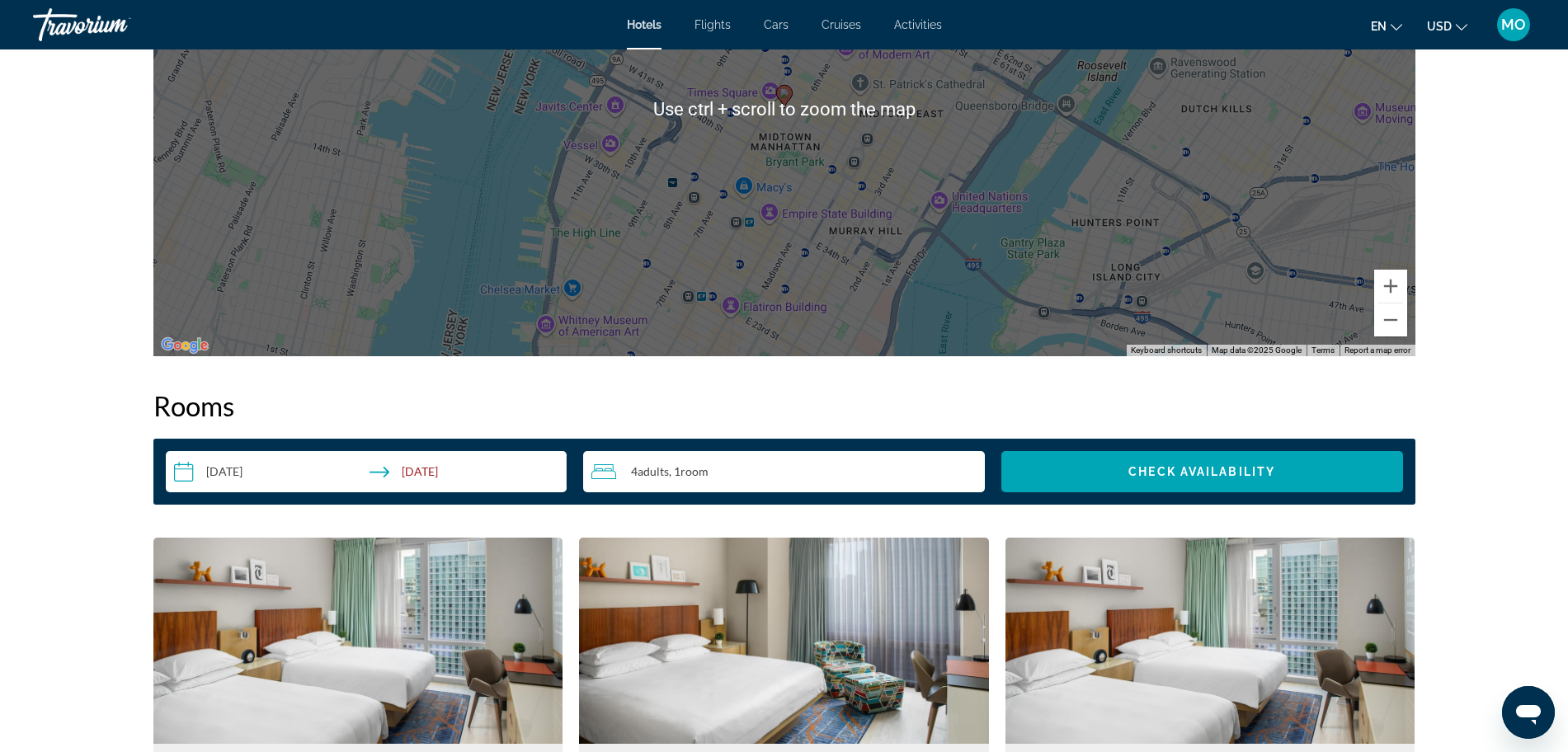
scroll to position [1755, 0]
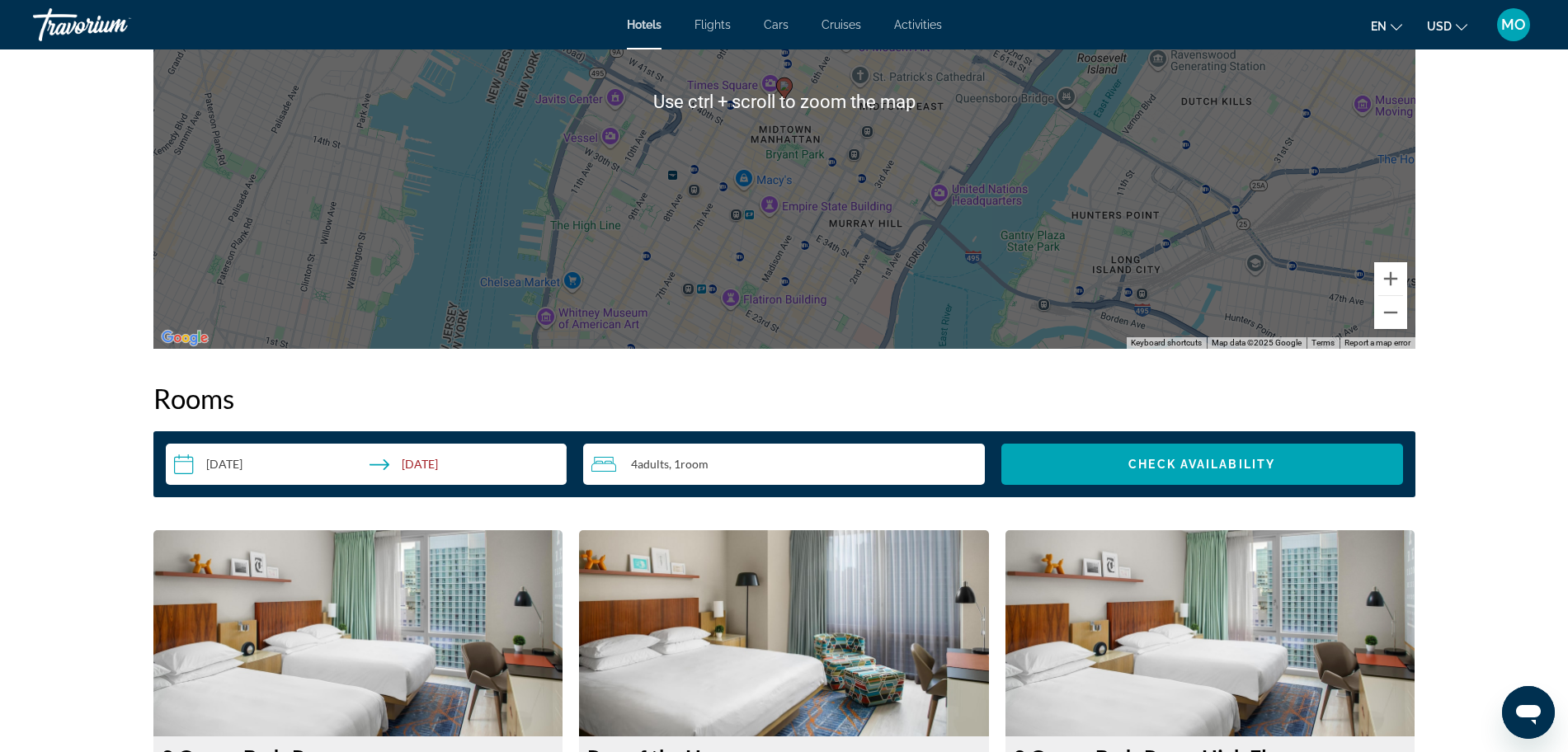
click at [709, 465] on span "Room" at bounding box center [694, 463] width 28 height 14
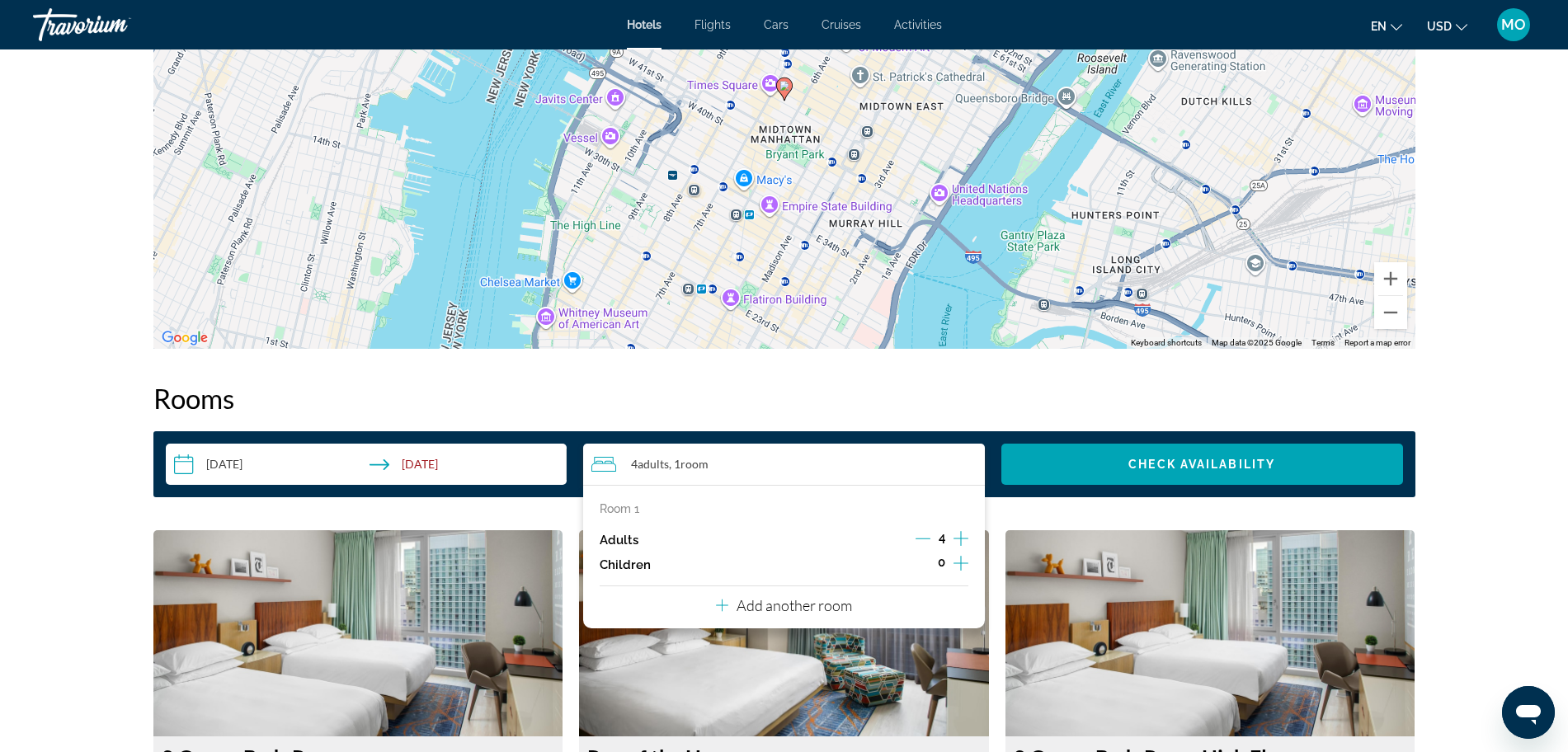
click at [920, 535] on icon "Decrement adults" at bounding box center [923, 538] width 15 height 15
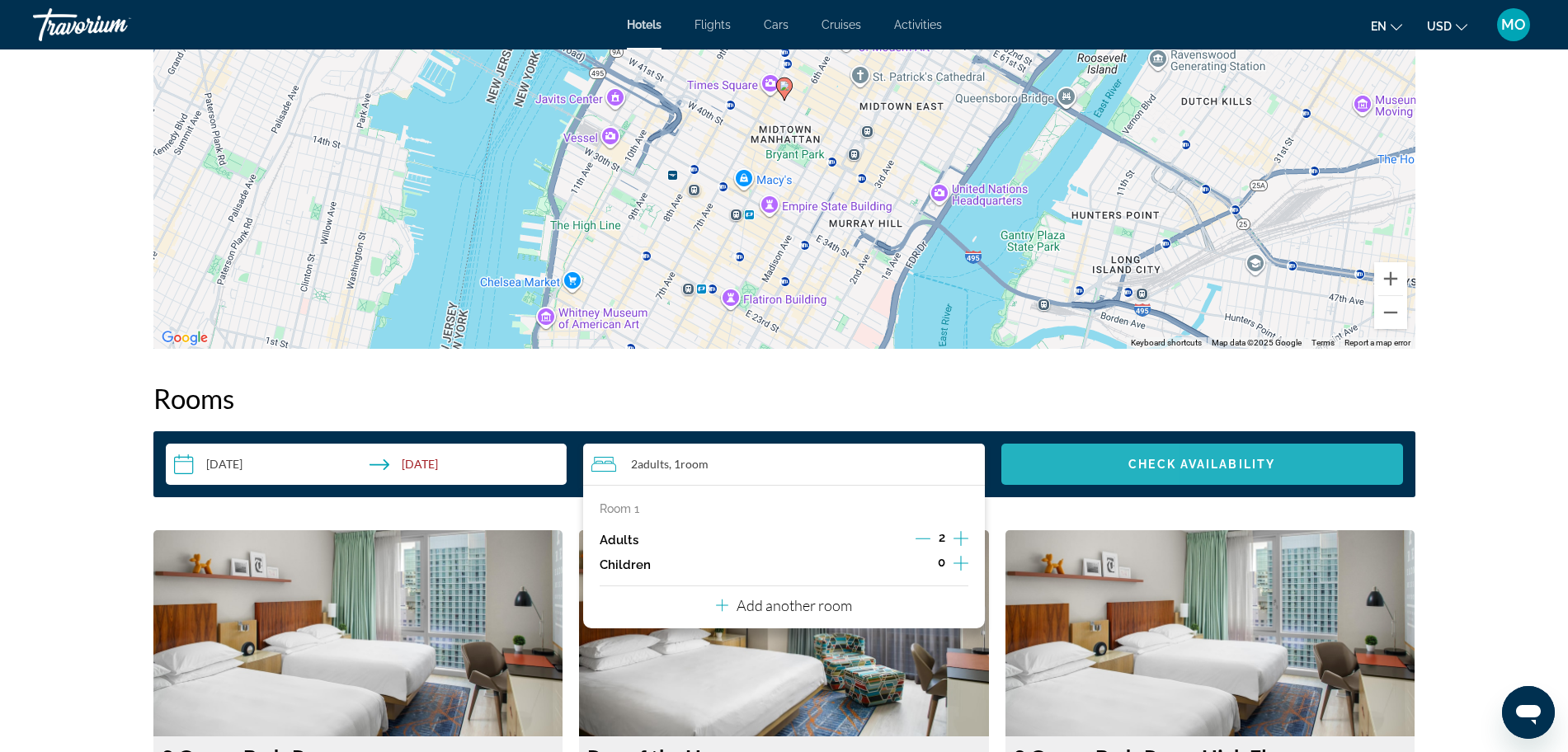
click at [1082, 459] on span "Search widget" at bounding box center [1202, 463] width 401 height 40
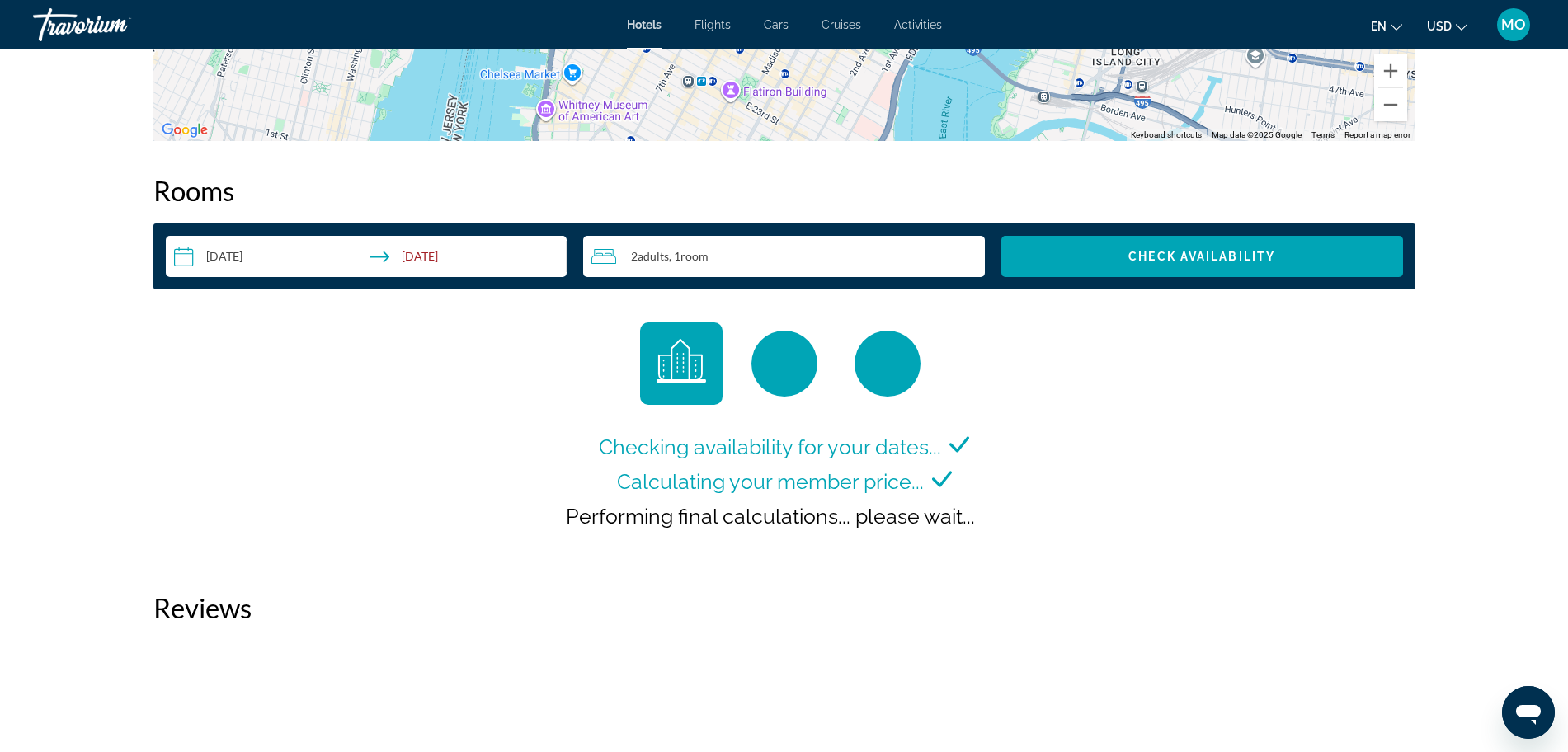
scroll to position [1934, 0]
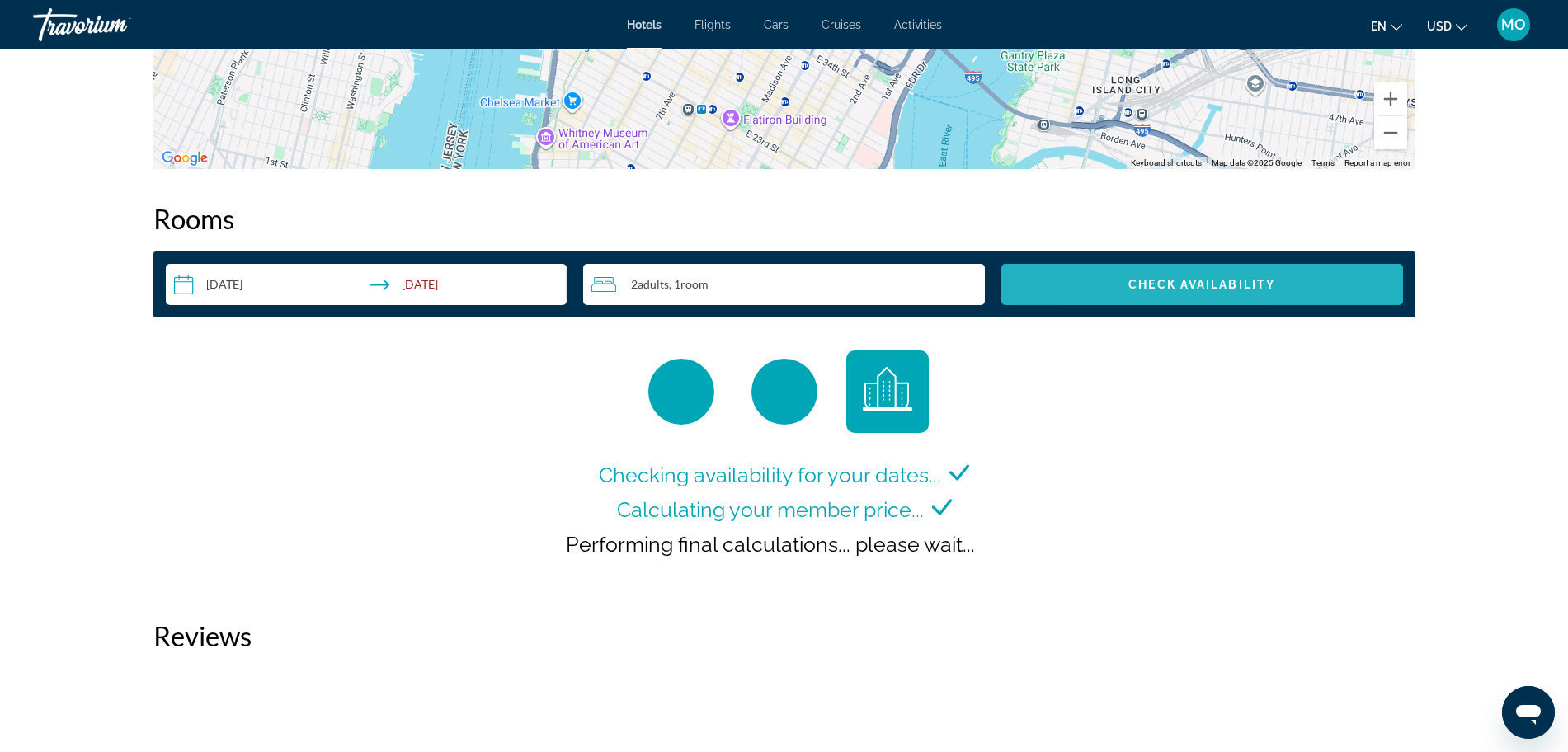
click at [1126, 284] on span "Search widget" at bounding box center [1202, 284] width 401 height 40
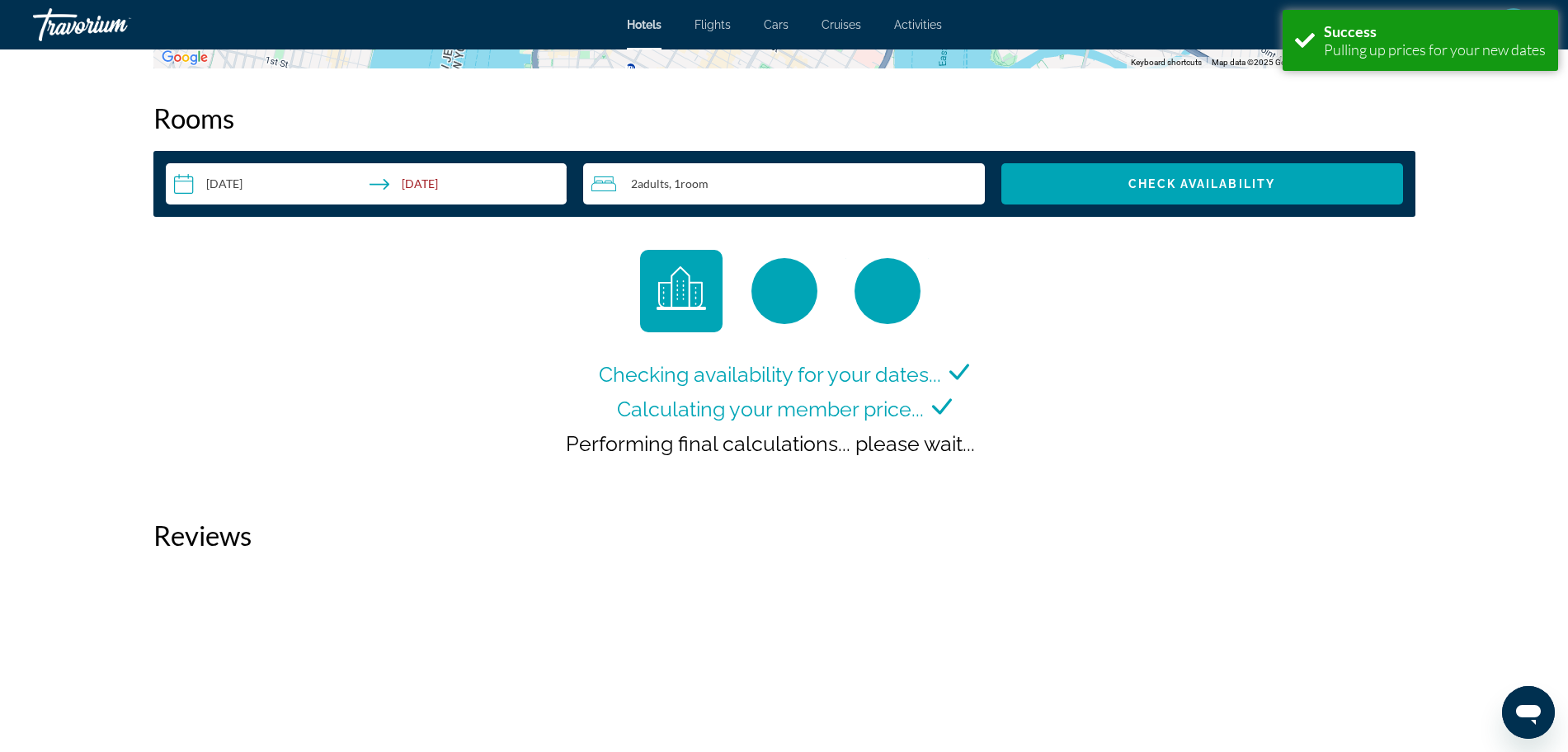
scroll to position [2037, 0]
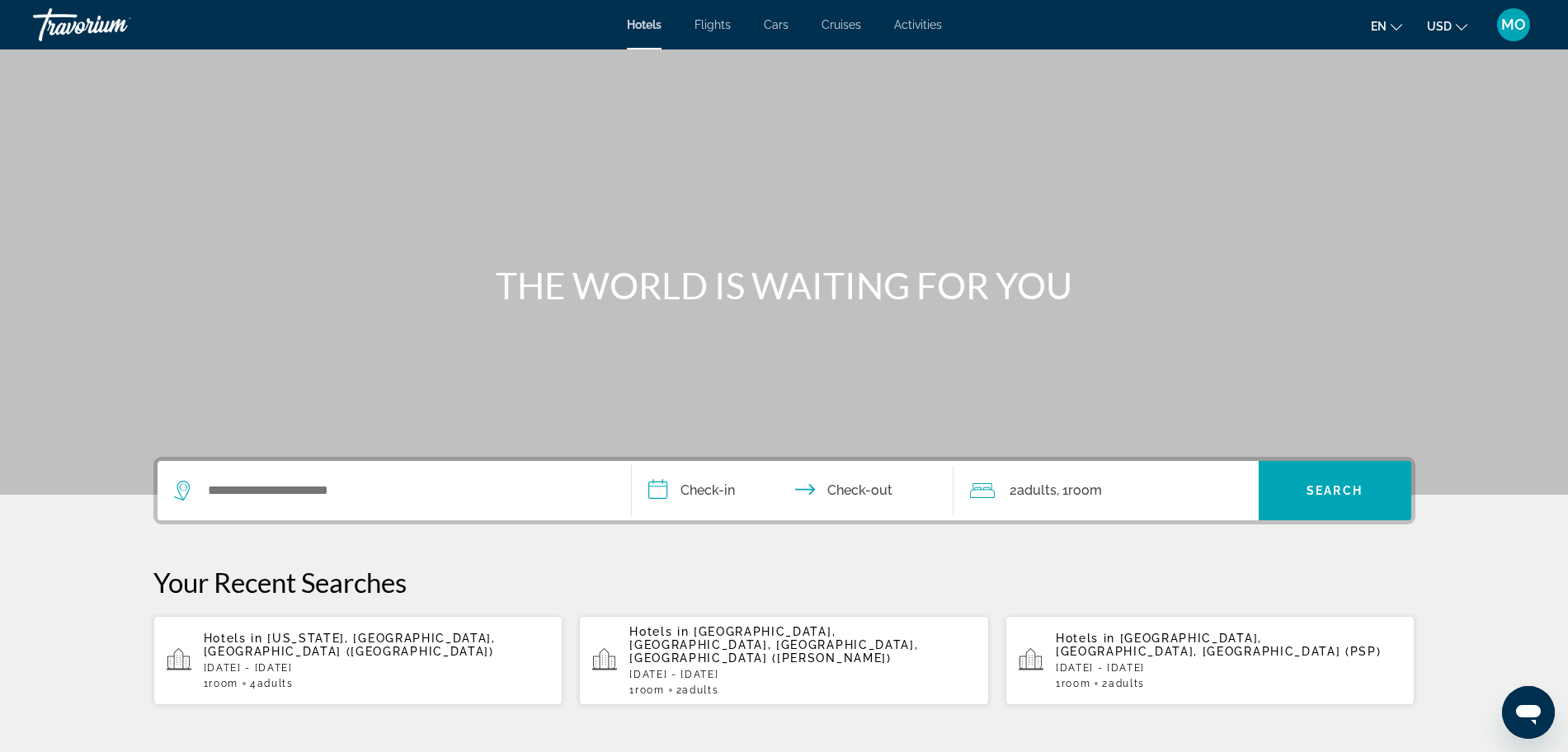
click at [317, 662] on p "[DATE] - [DATE]" at bounding box center [377, 667] width 346 height 12
click at [445, 474] on div "Search widget" at bounding box center [394, 490] width 440 height 59
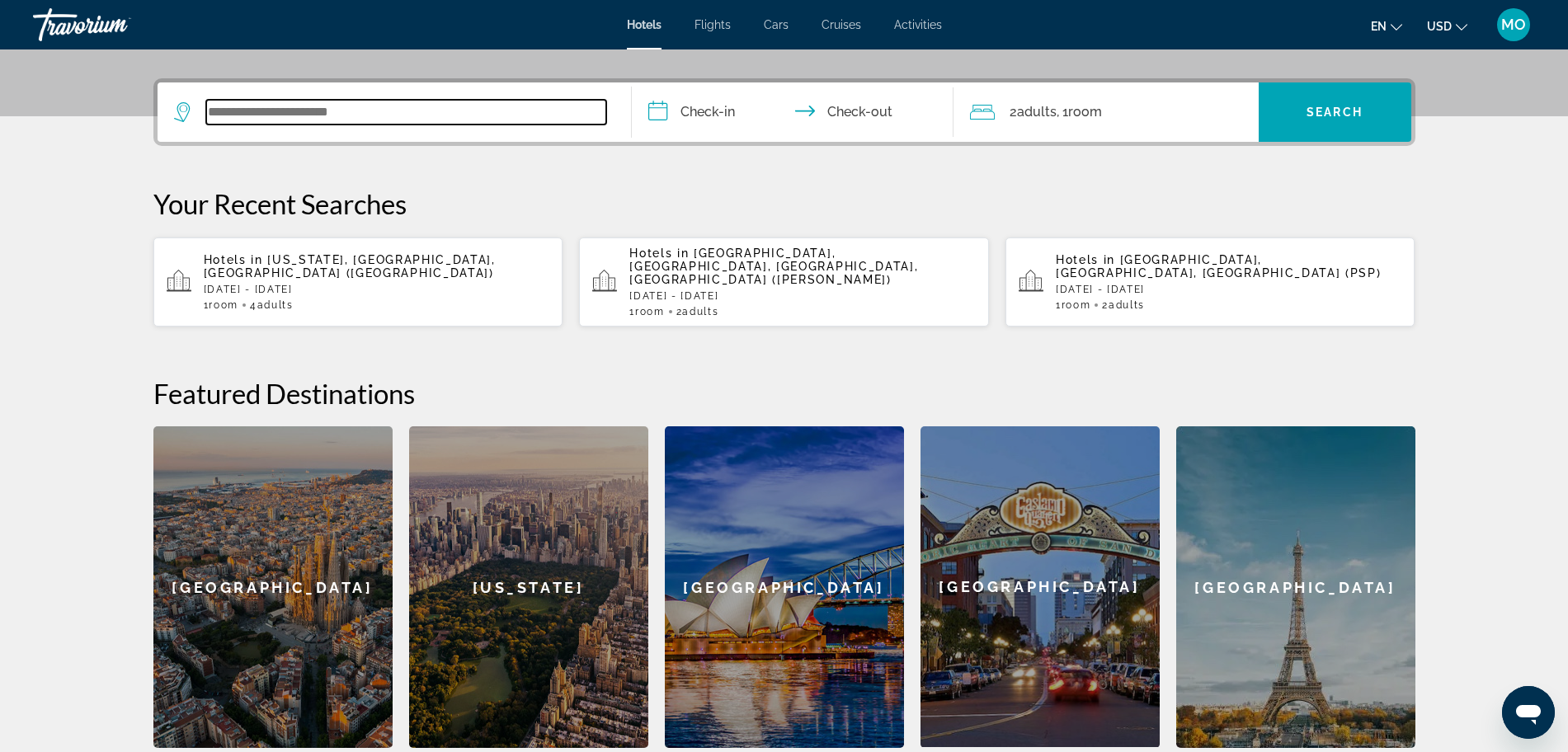
scroll to position [403, 0]
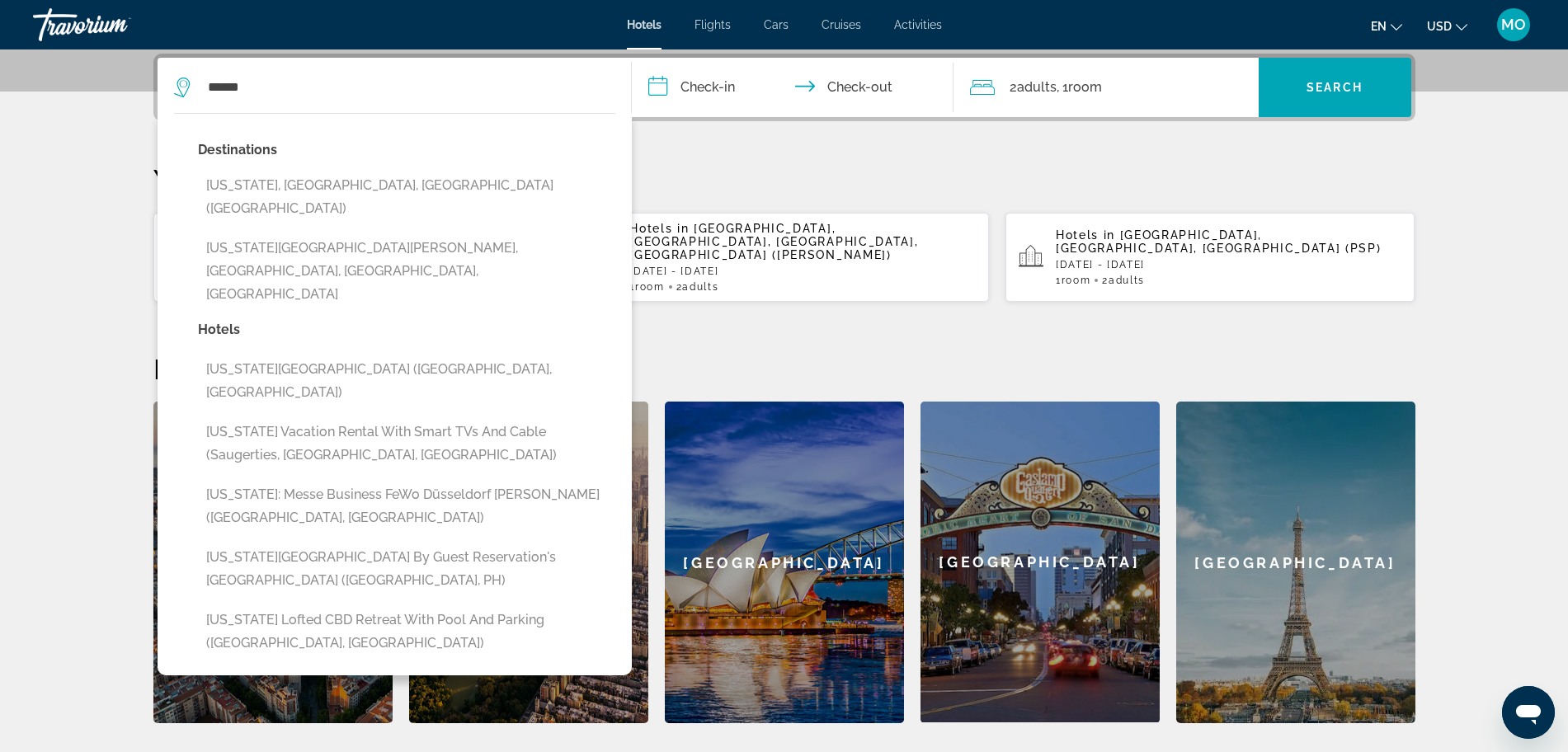
click at [367, 181] on button "[US_STATE], [GEOGRAPHIC_DATA], [GEOGRAPHIC_DATA] ([GEOGRAPHIC_DATA])" at bounding box center [406, 197] width 417 height 54
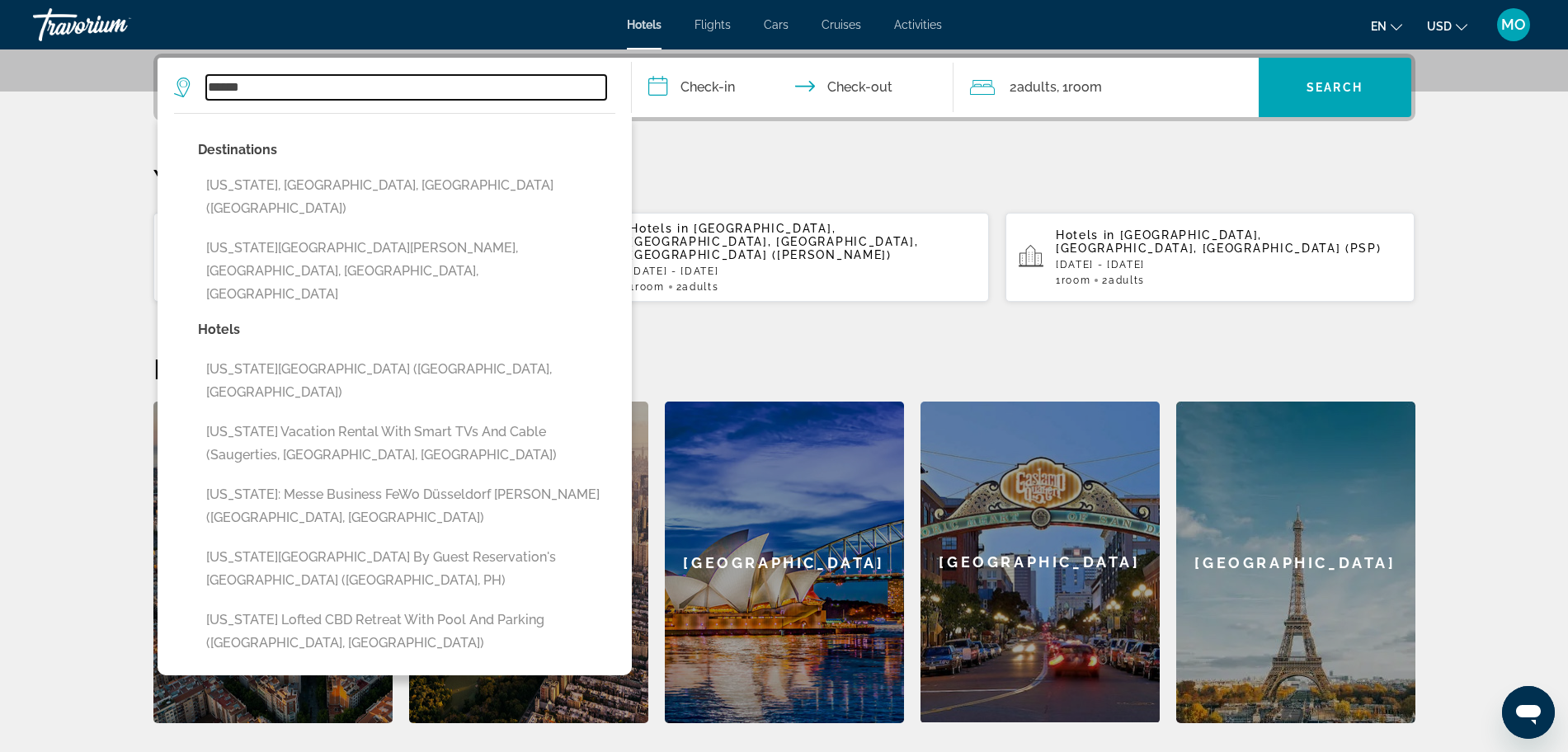
type input "**********"
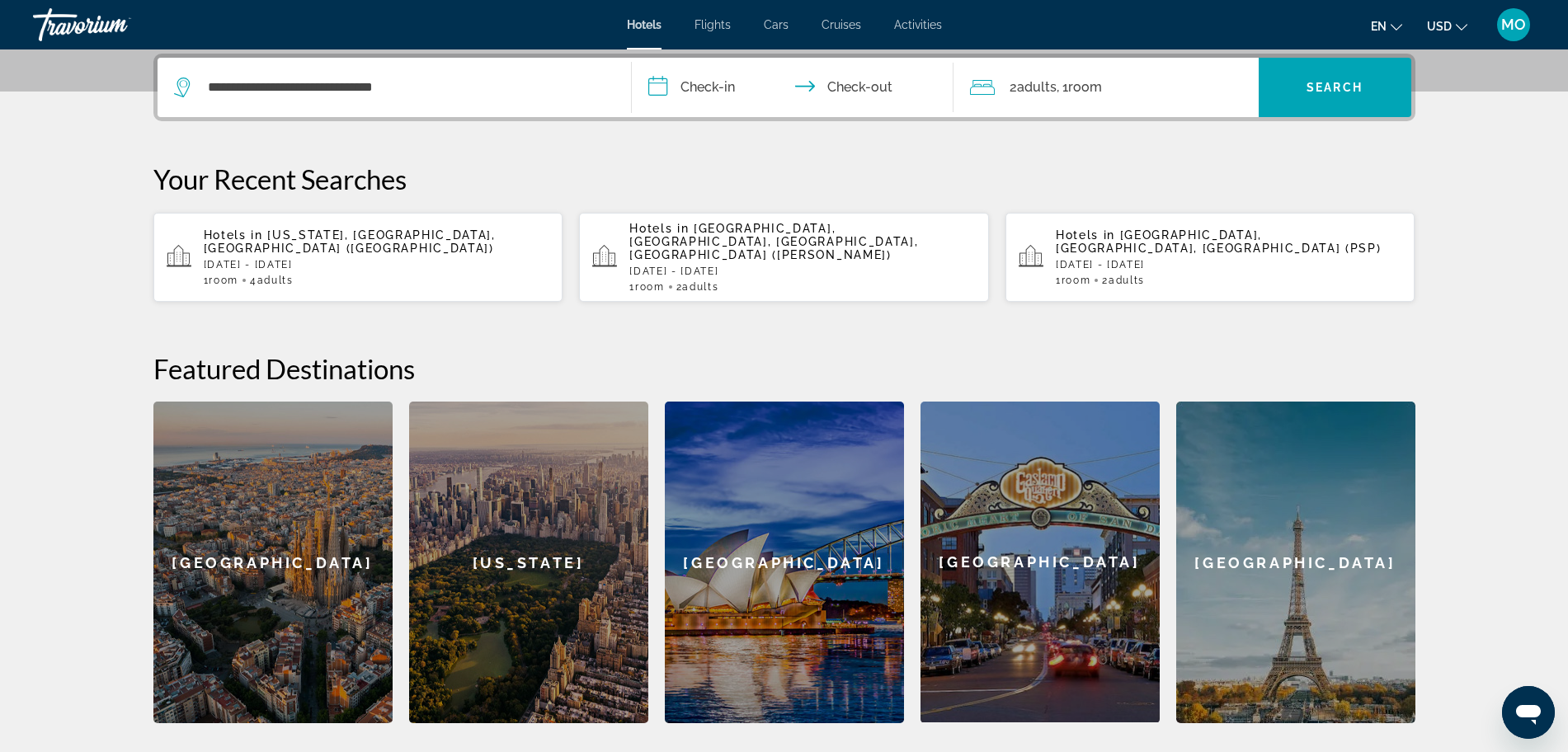
click at [722, 76] on input "**********" at bounding box center [796, 89] width 329 height 64
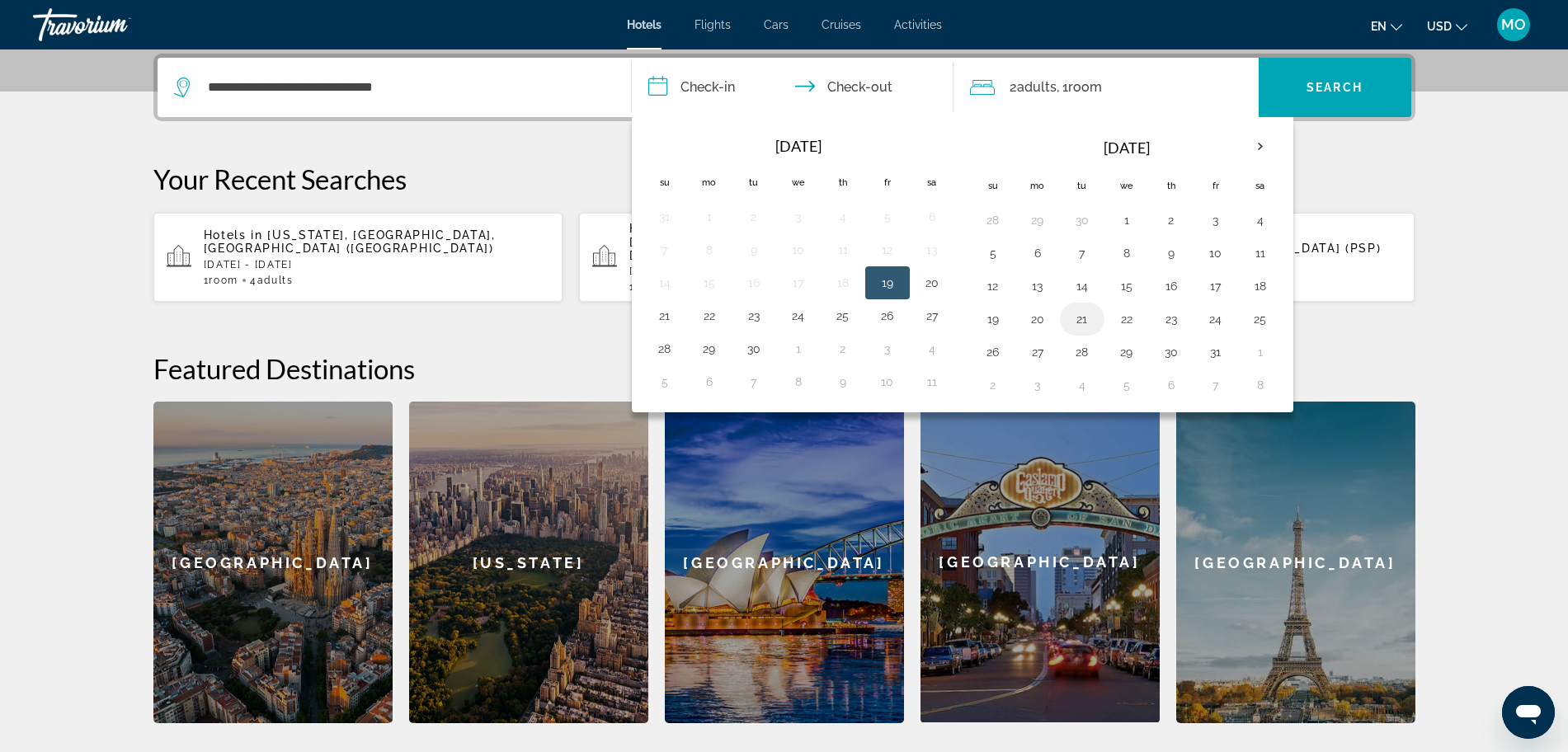
drag, startPoint x: 1167, startPoint y: 322, endPoint x: 1079, endPoint y: 325, distance: 88.1
click at [1167, 321] on button "23" at bounding box center [1171, 320] width 26 height 23
click at [998, 355] on button "26" at bounding box center [993, 352] width 26 height 23
type input "**********"
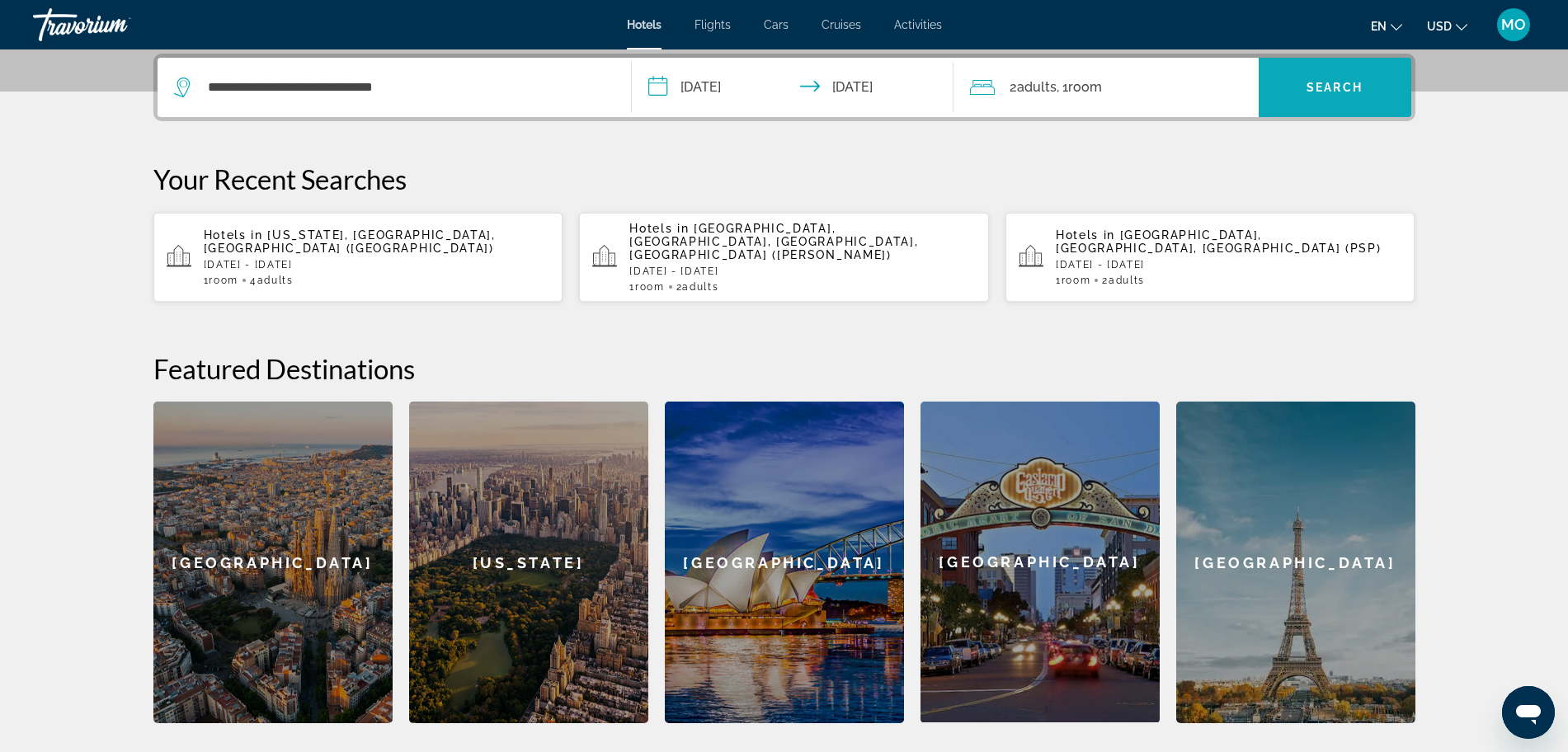
click at [1327, 93] on span "Search" at bounding box center [1335, 87] width 56 height 14
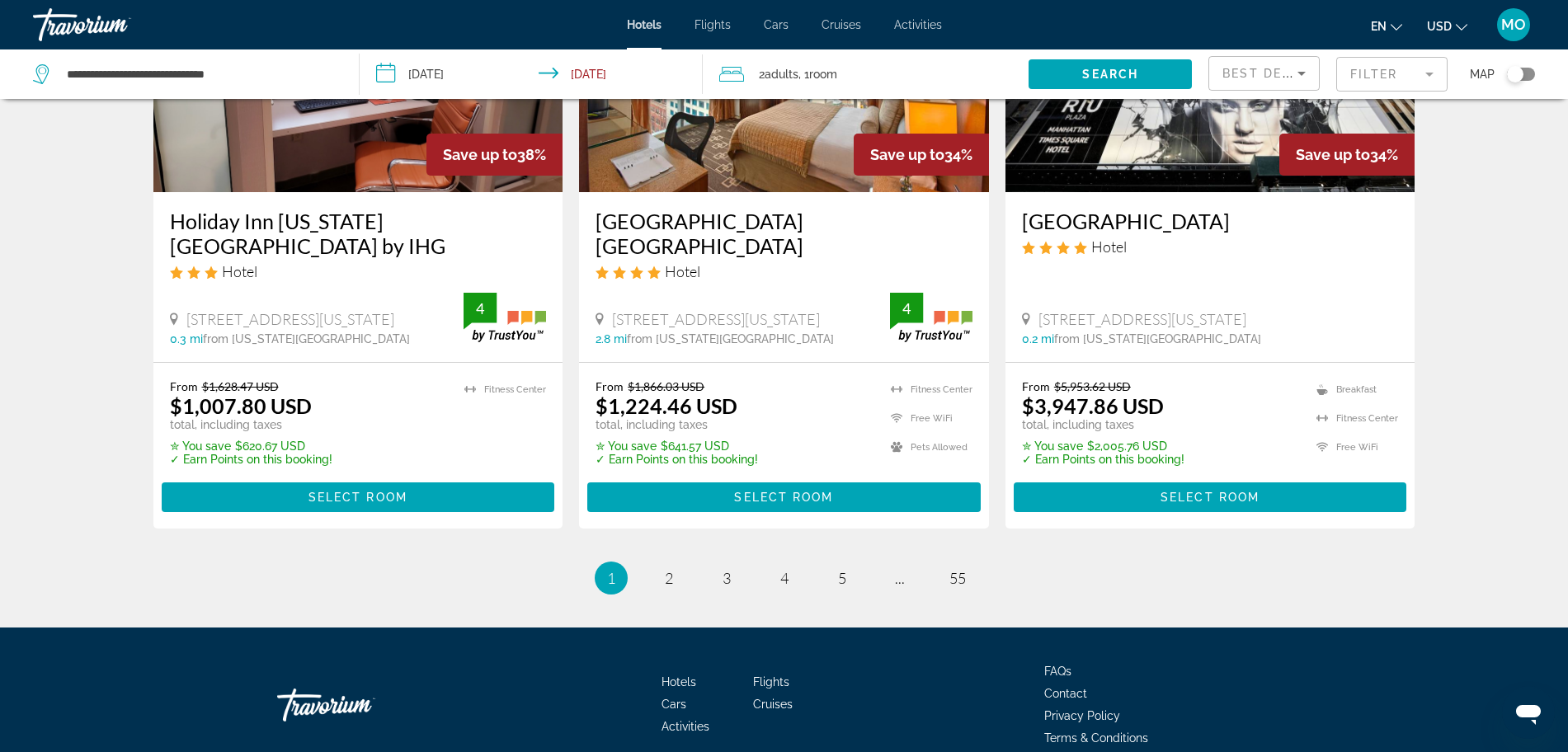
scroll to position [2155, 0]
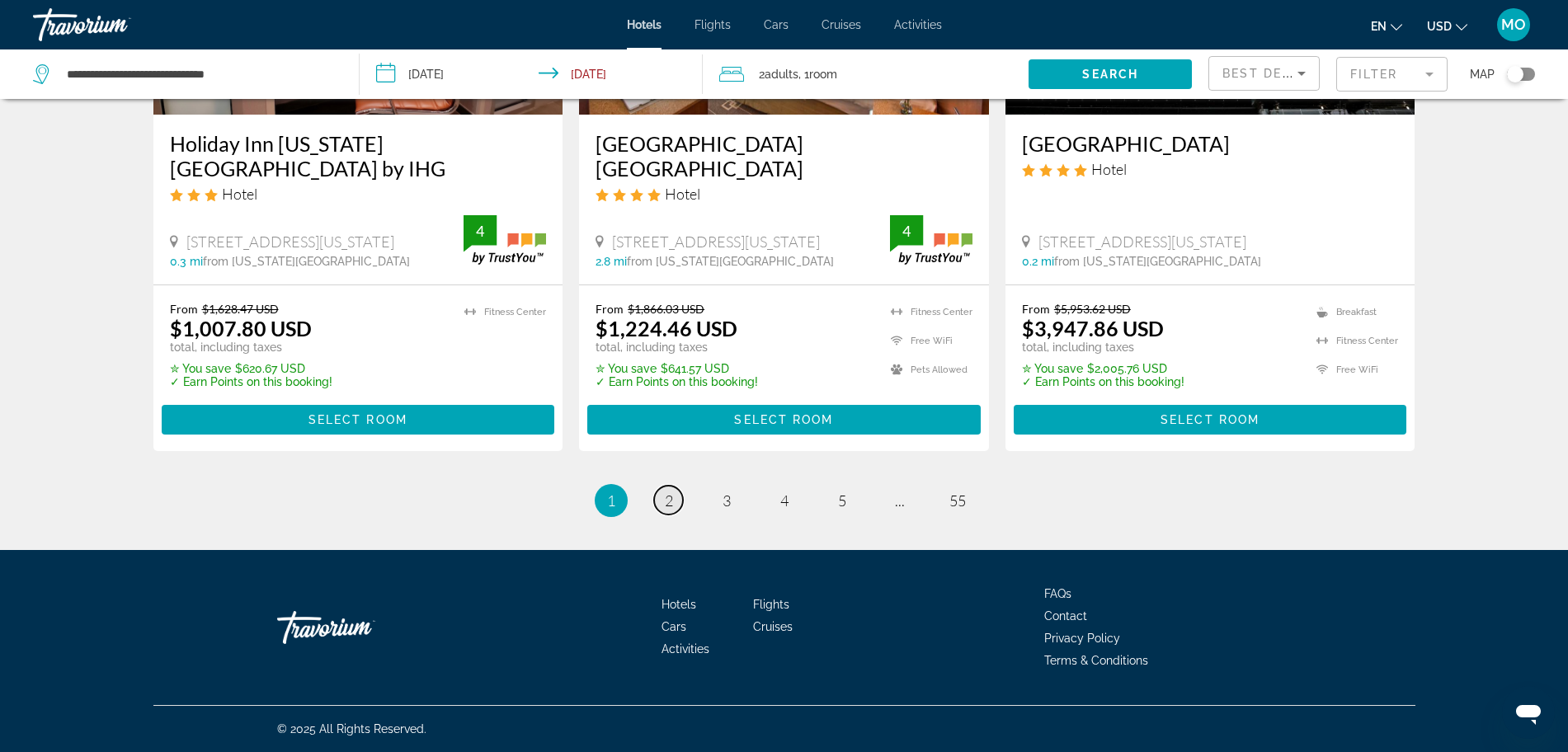
click at [660, 502] on link "page 2" at bounding box center [669, 500] width 29 height 29
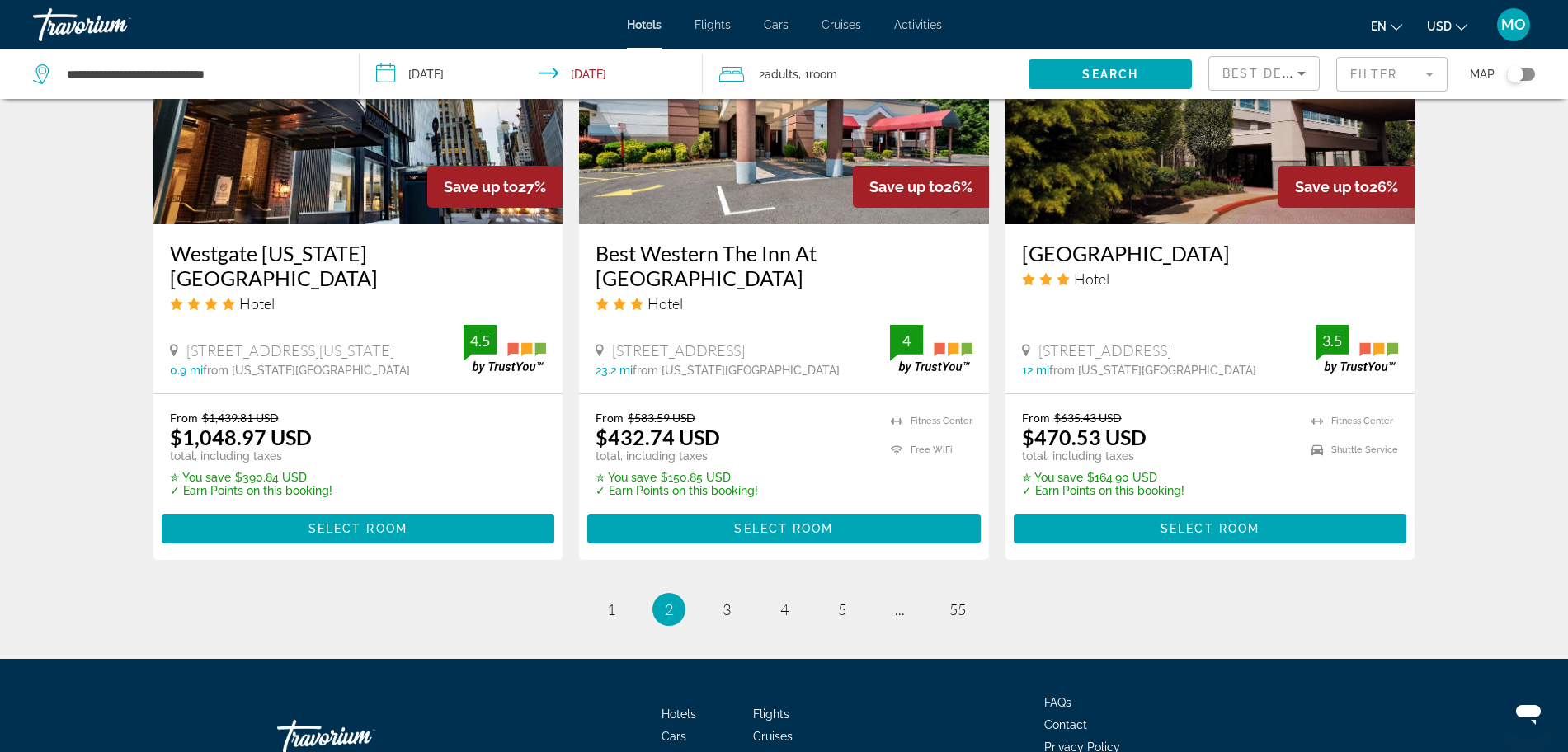
scroll to position [2155, 0]
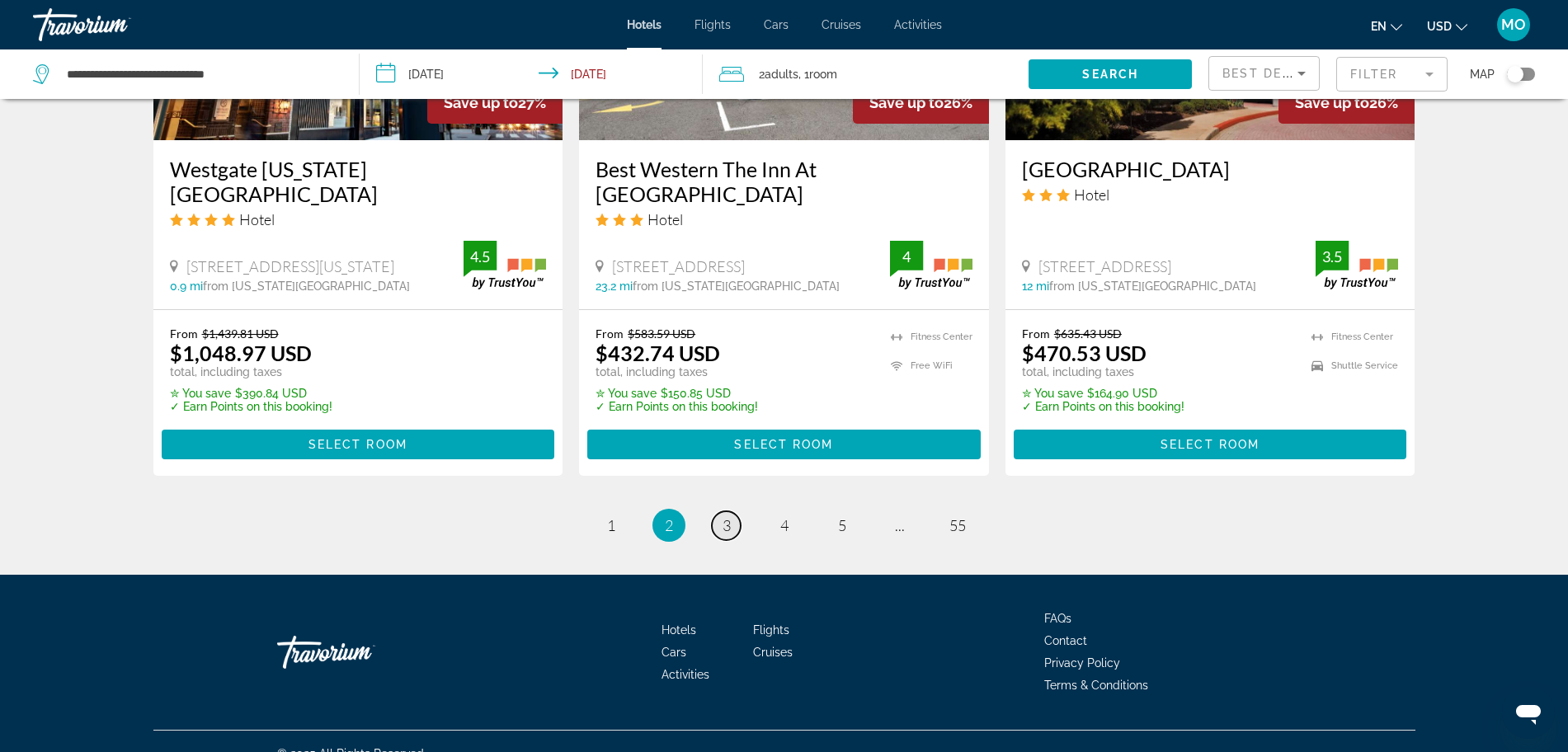
click at [728, 516] on span "3" at bounding box center [726, 525] width 8 height 18
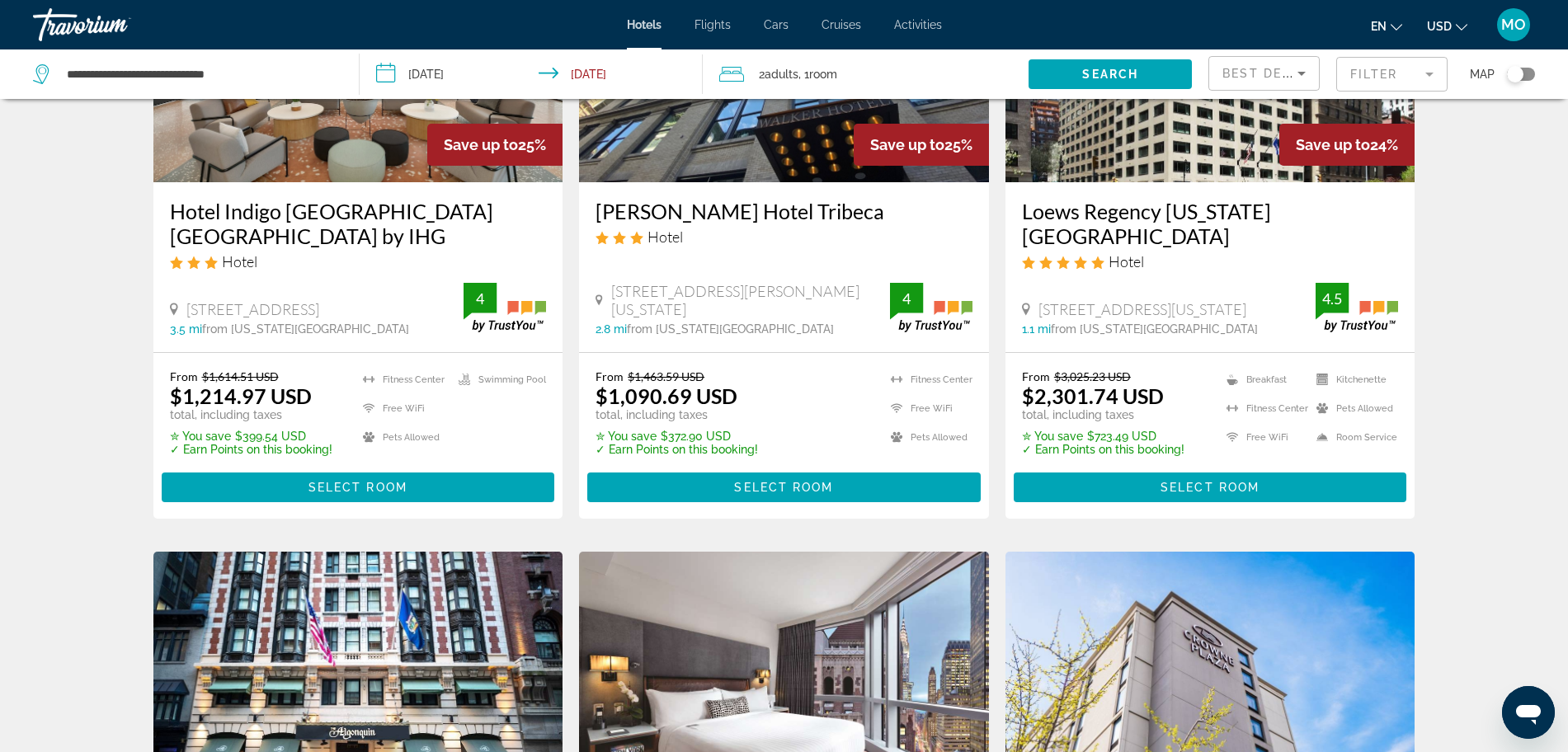
scroll to position [661, 0]
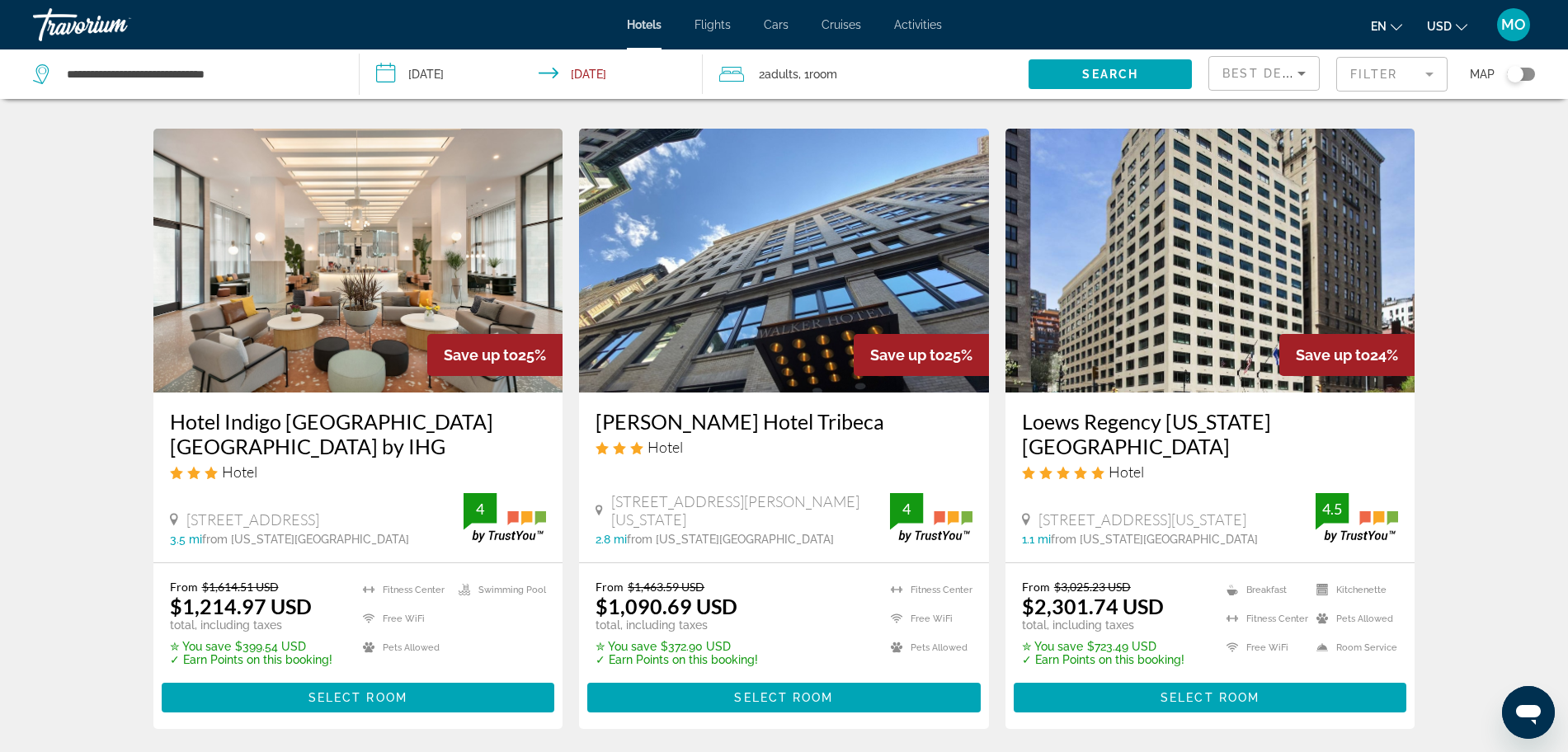
click at [1532, 72] on div "Toggle map" at bounding box center [1521, 75] width 28 height 14
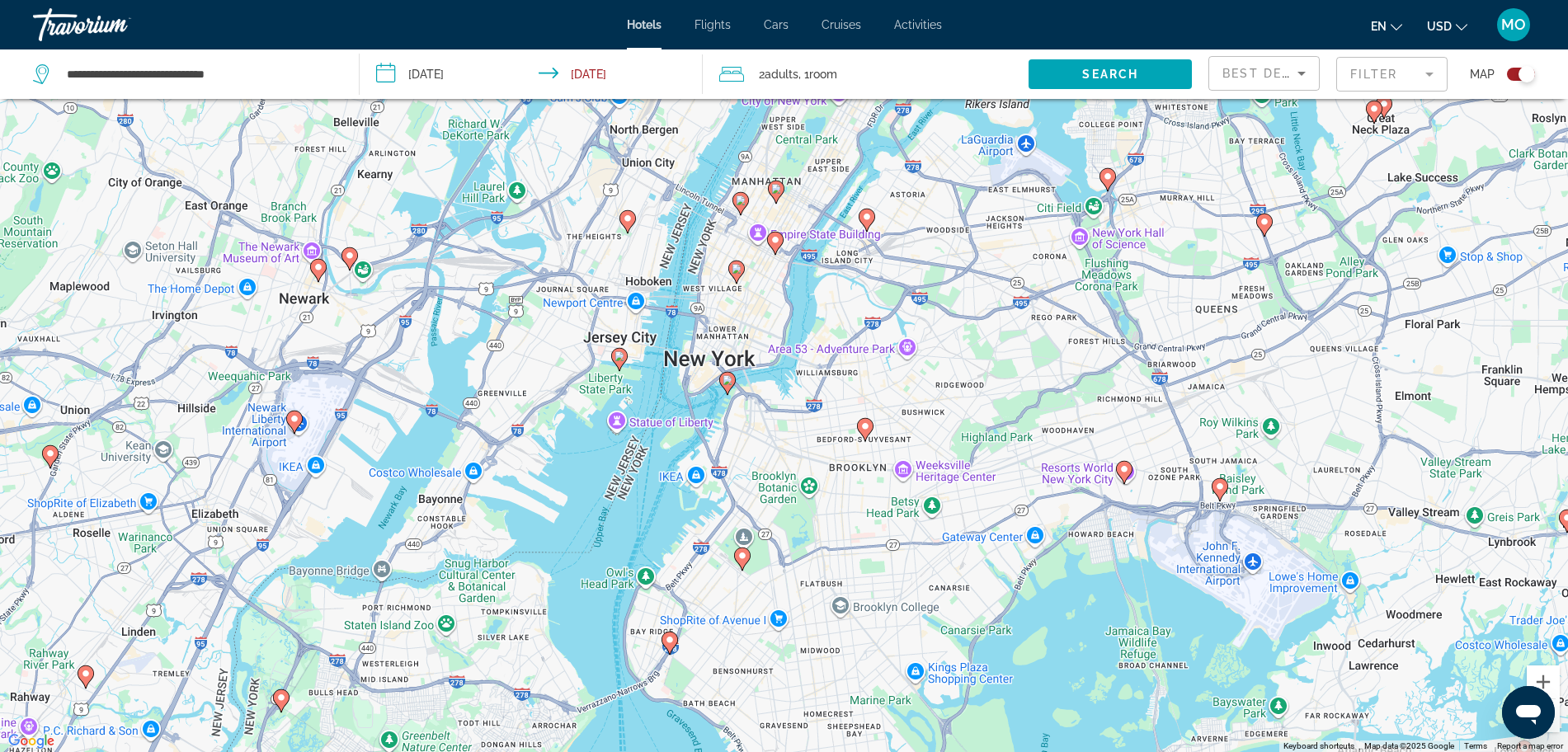
click at [867, 429] on image "Main content" at bounding box center [865, 427] width 10 height 10
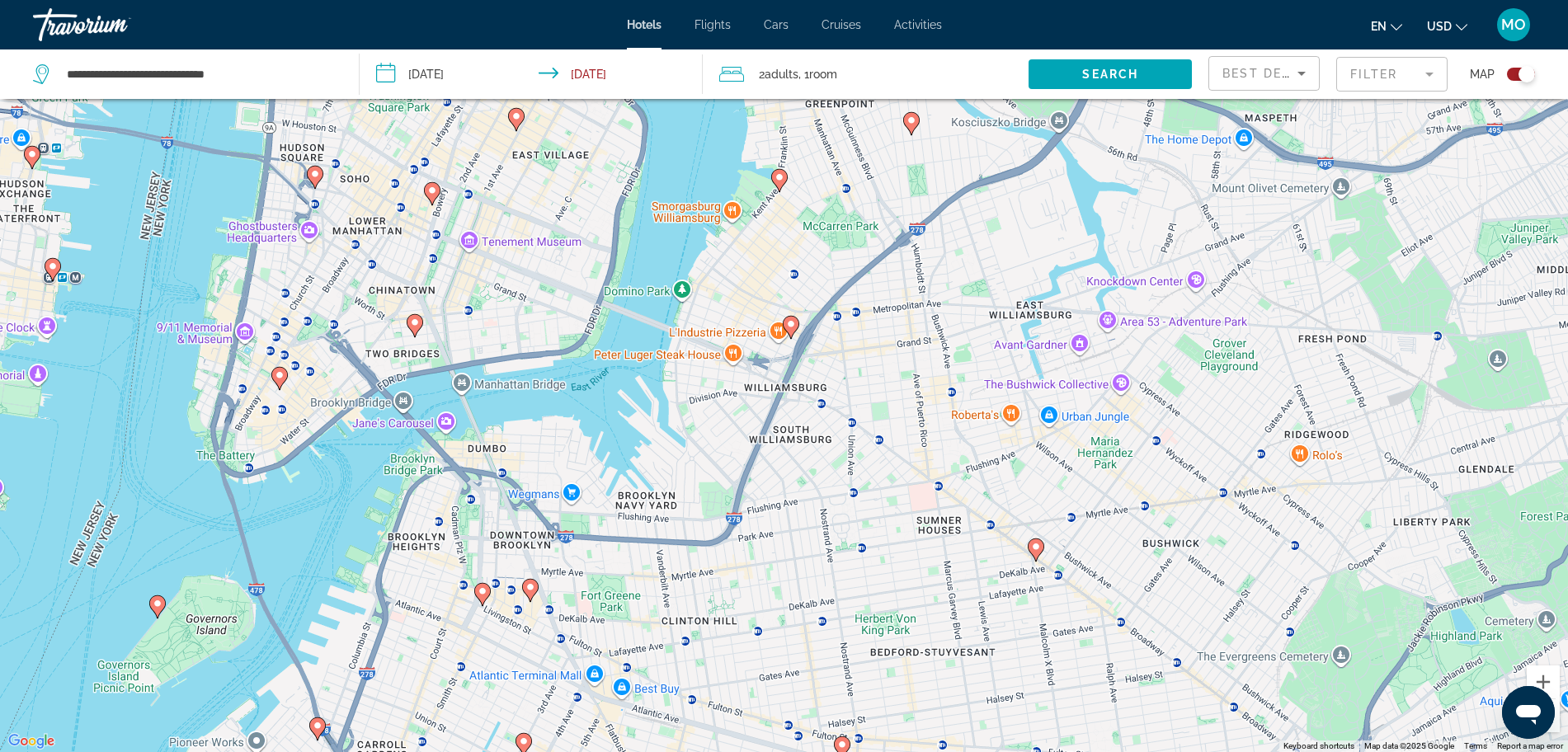
drag, startPoint x: 863, startPoint y: 454, endPoint x: 1000, endPoint y: 698, distance: 279.8
click at [1000, 698] on div "To activate drag with keyboard, press Alt + Enter. Once in keyboard drag state,…" at bounding box center [784, 376] width 1568 height 752
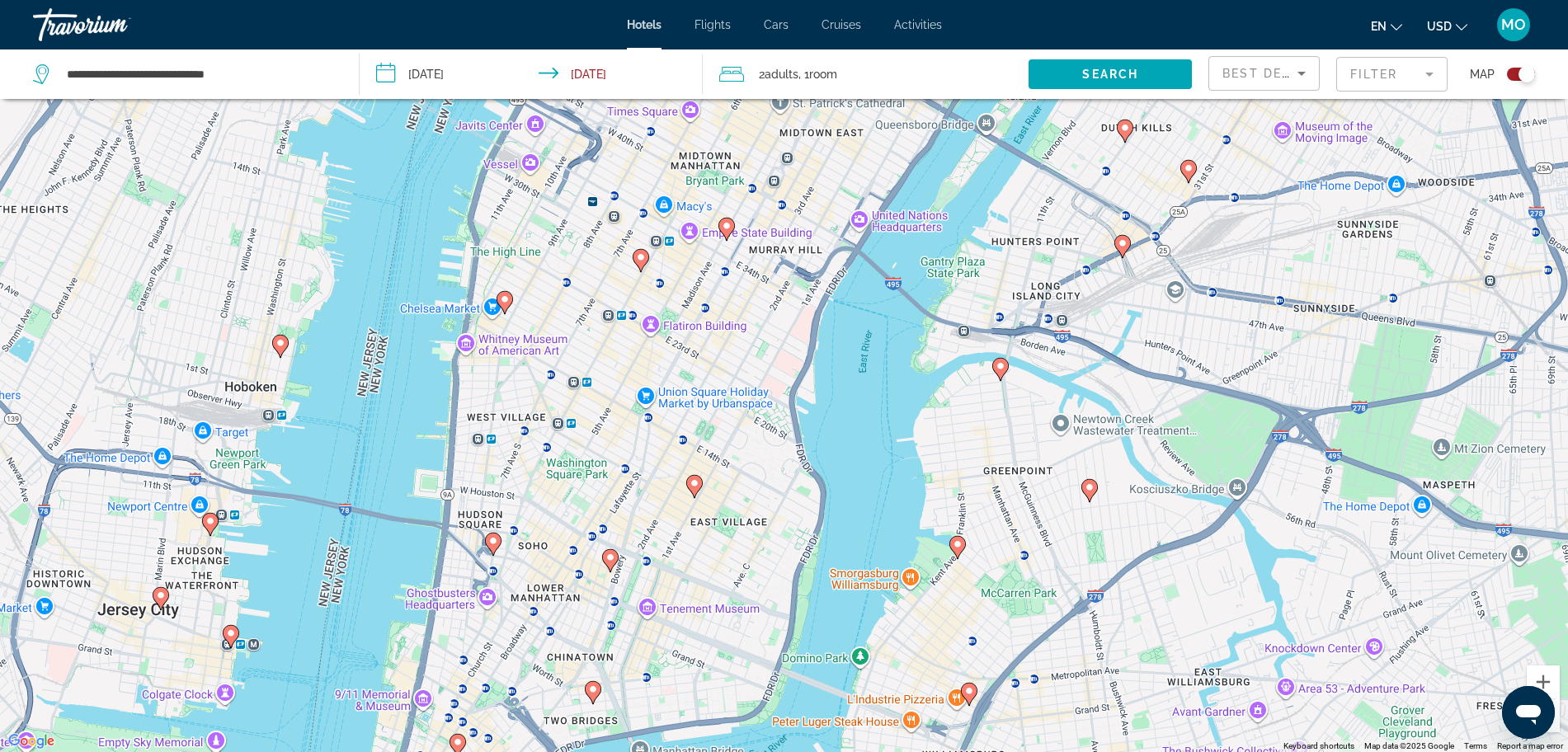
drag, startPoint x: 644, startPoint y: 378, endPoint x: 701, endPoint y: 597, distance: 226.3
click at [701, 597] on div "To activate drag with keyboard, press Alt + Enter. Once in keyboard drag state,…" at bounding box center [784, 376] width 1568 height 752
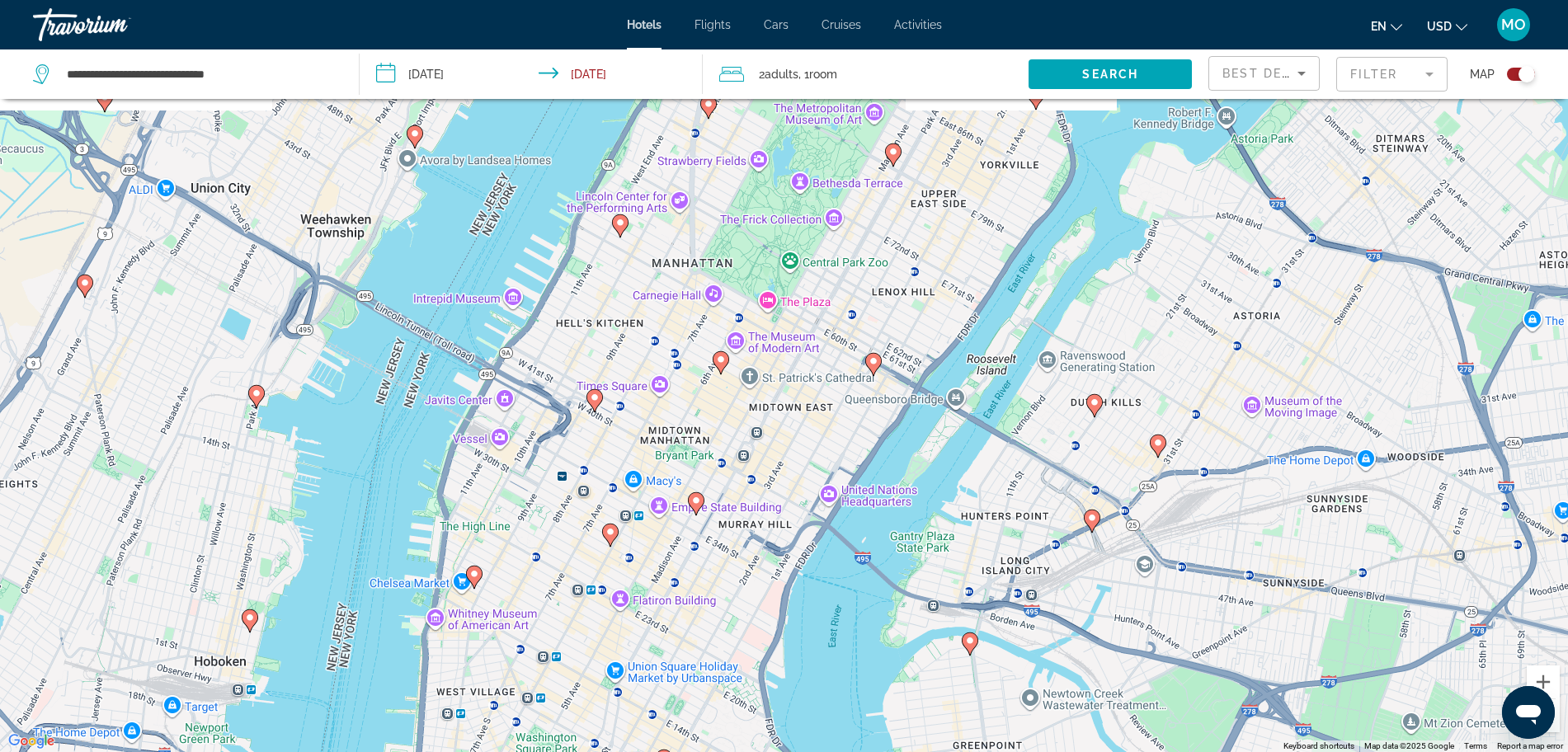
drag, startPoint x: 636, startPoint y: 515, endPoint x: 626, endPoint y: 615, distance: 100.5
click at [626, 615] on div "To activate drag with keyboard, press Alt + Enter. Once in keyboard drag state,…" at bounding box center [784, 376] width 1568 height 752
click at [603, 531] on icon "Main content" at bounding box center [610, 537] width 17 height 23
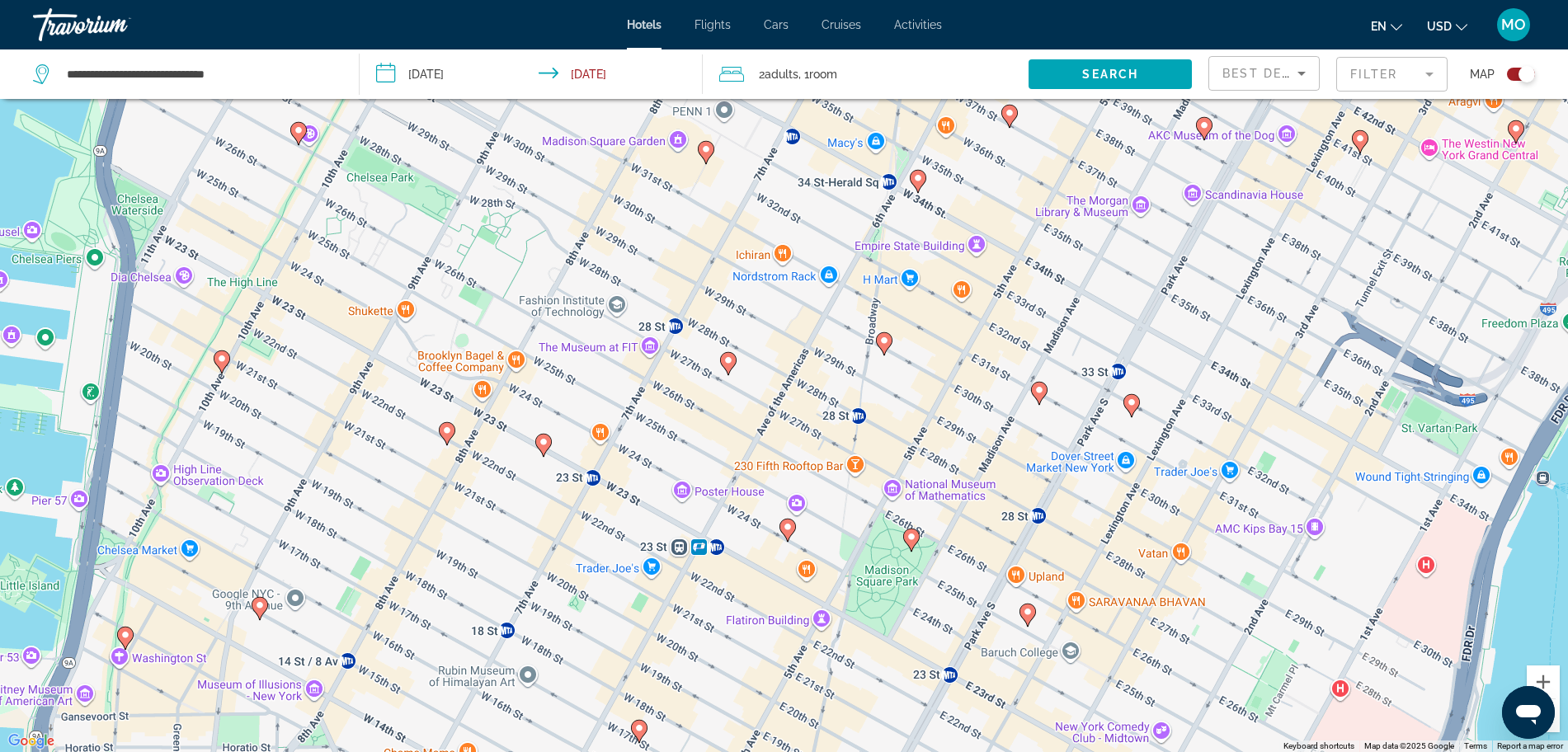
click at [730, 364] on image "Main content" at bounding box center [728, 360] width 10 height 10
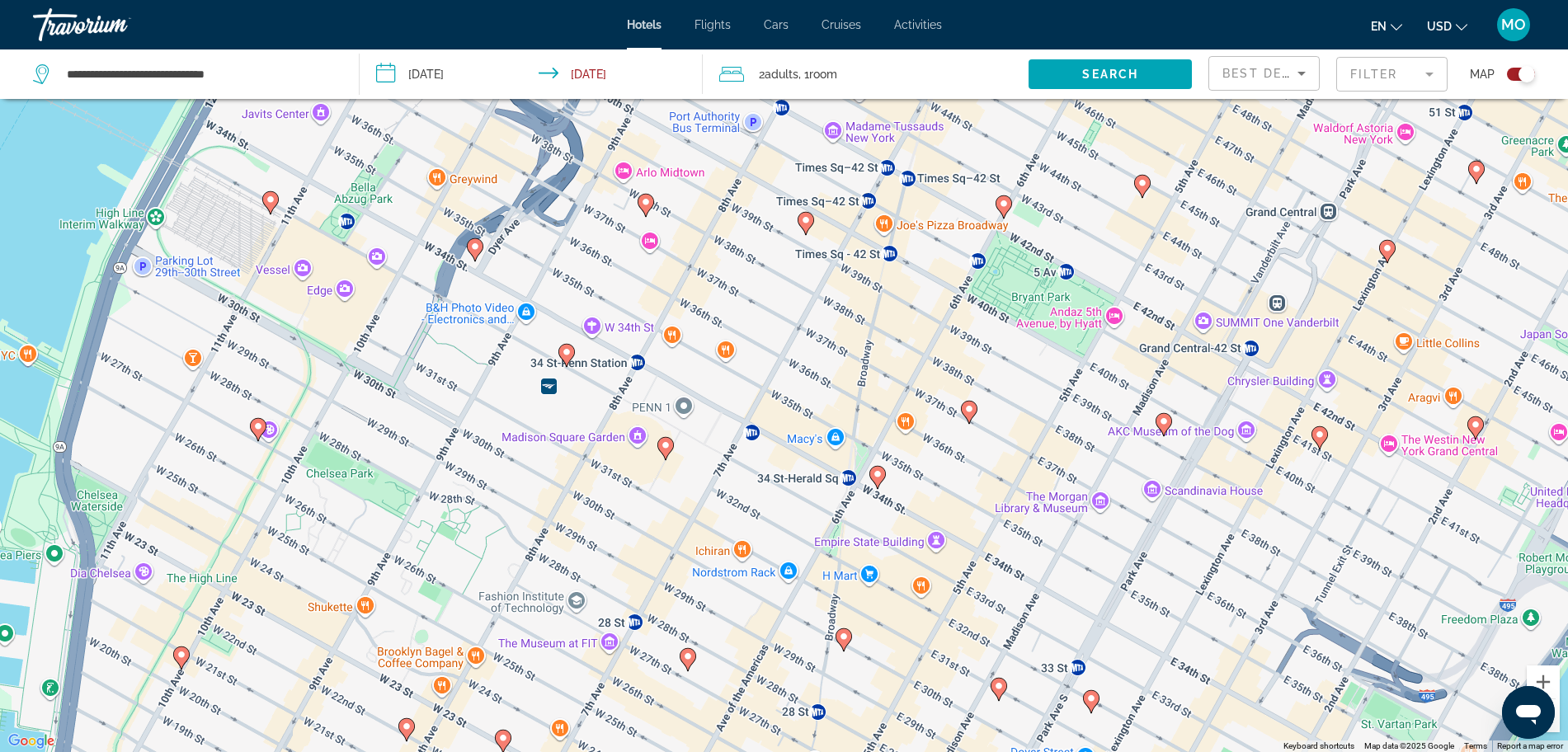
drag, startPoint x: 886, startPoint y: 356, endPoint x: 761, endPoint y: 587, distance: 262.7
click at [761, 587] on div "To navigate, press the arrow keys. To activate drag with keyboard, press Alt + …" at bounding box center [784, 376] width 1568 height 752
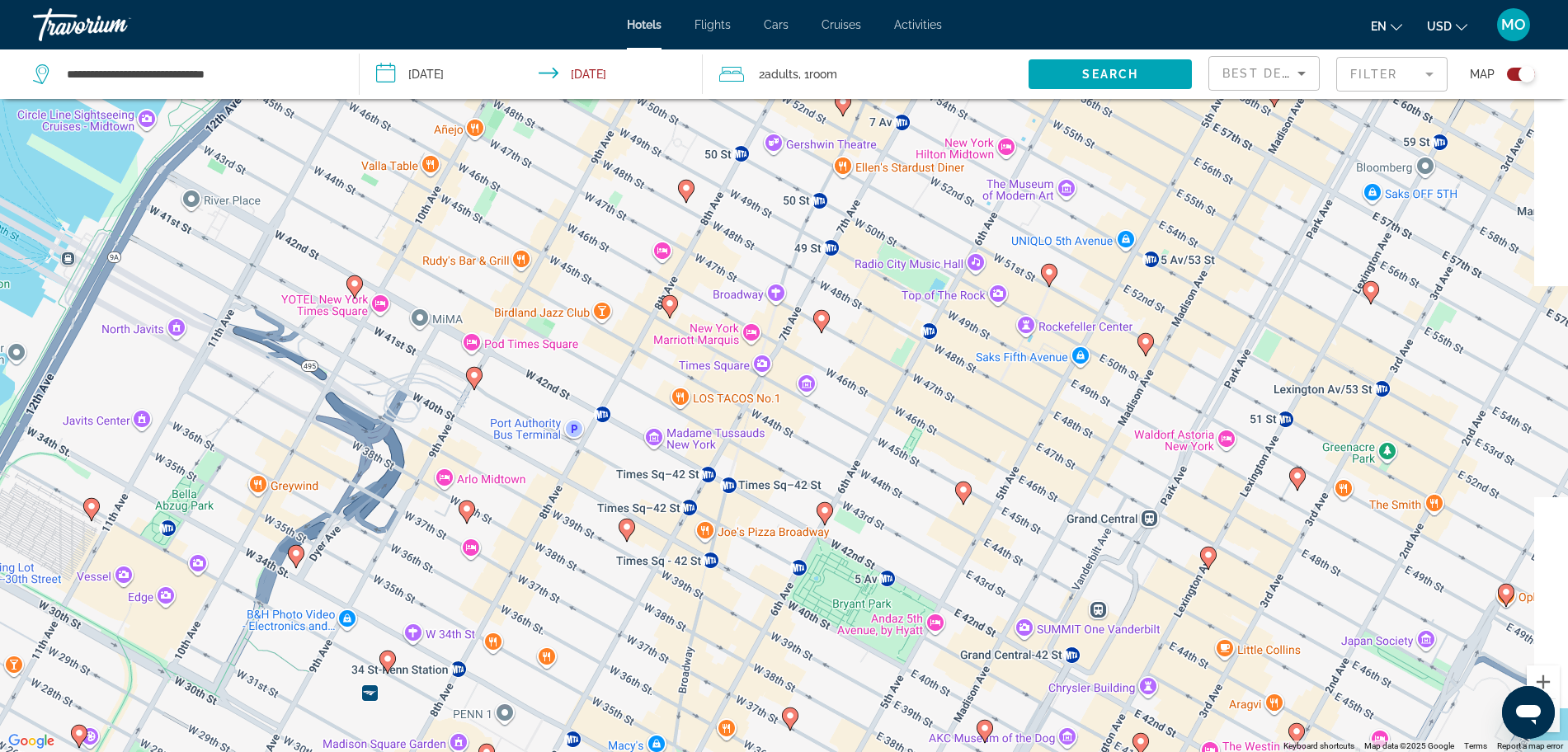
drag, startPoint x: 854, startPoint y: 411, endPoint x: 720, endPoint y: 634, distance: 260.2
click at [720, 634] on div "To navigate, press the arrow keys. To activate drag with keyboard, press Alt + …" at bounding box center [784, 376] width 1568 height 752
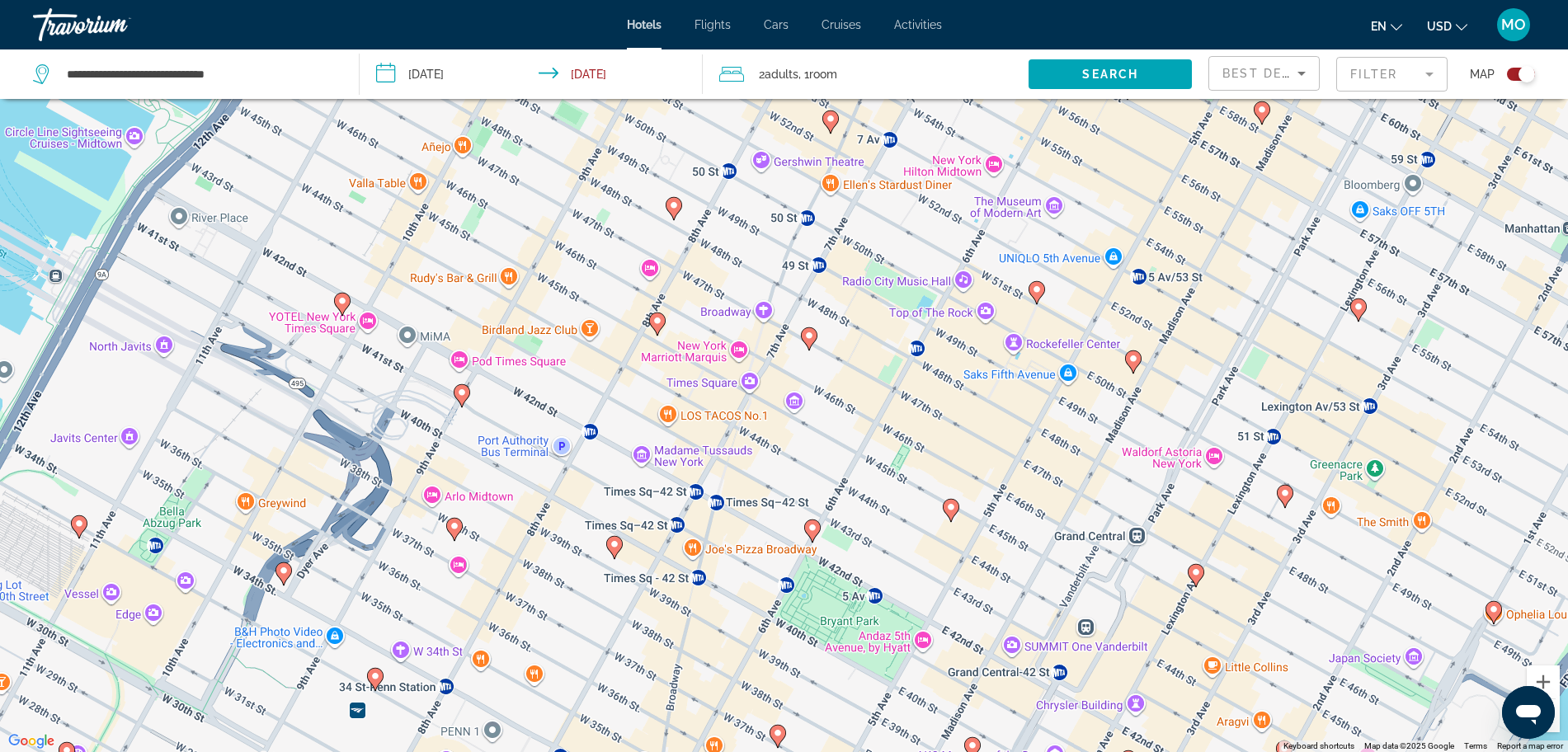
click at [807, 333] on image "Main content" at bounding box center [809, 335] width 10 height 10
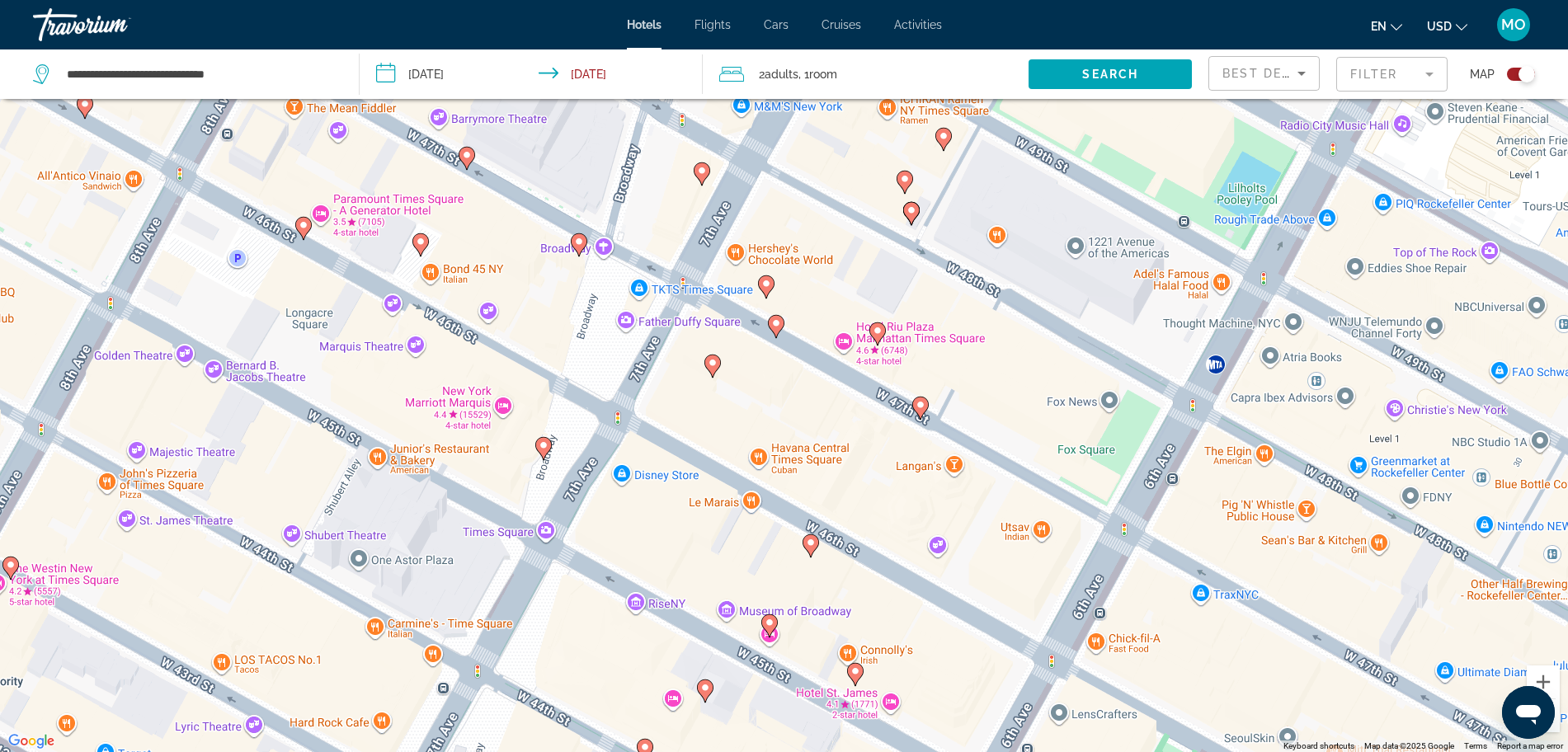
click at [812, 544] on image "Main content" at bounding box center [811, 542] width 10 height 10
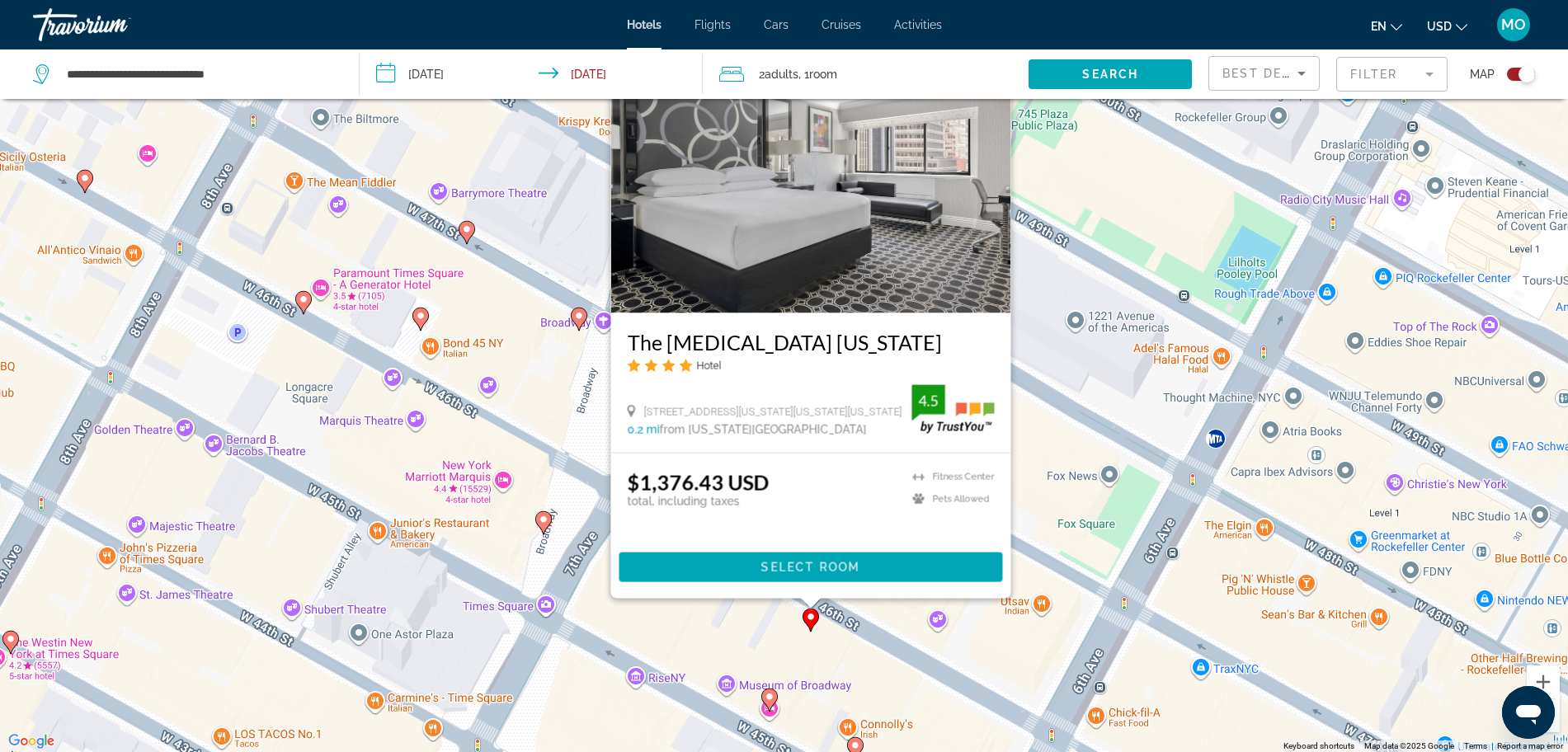
click at [766, 701] on icon "Main content" at bounding box center [768, 700] width 15 height 21
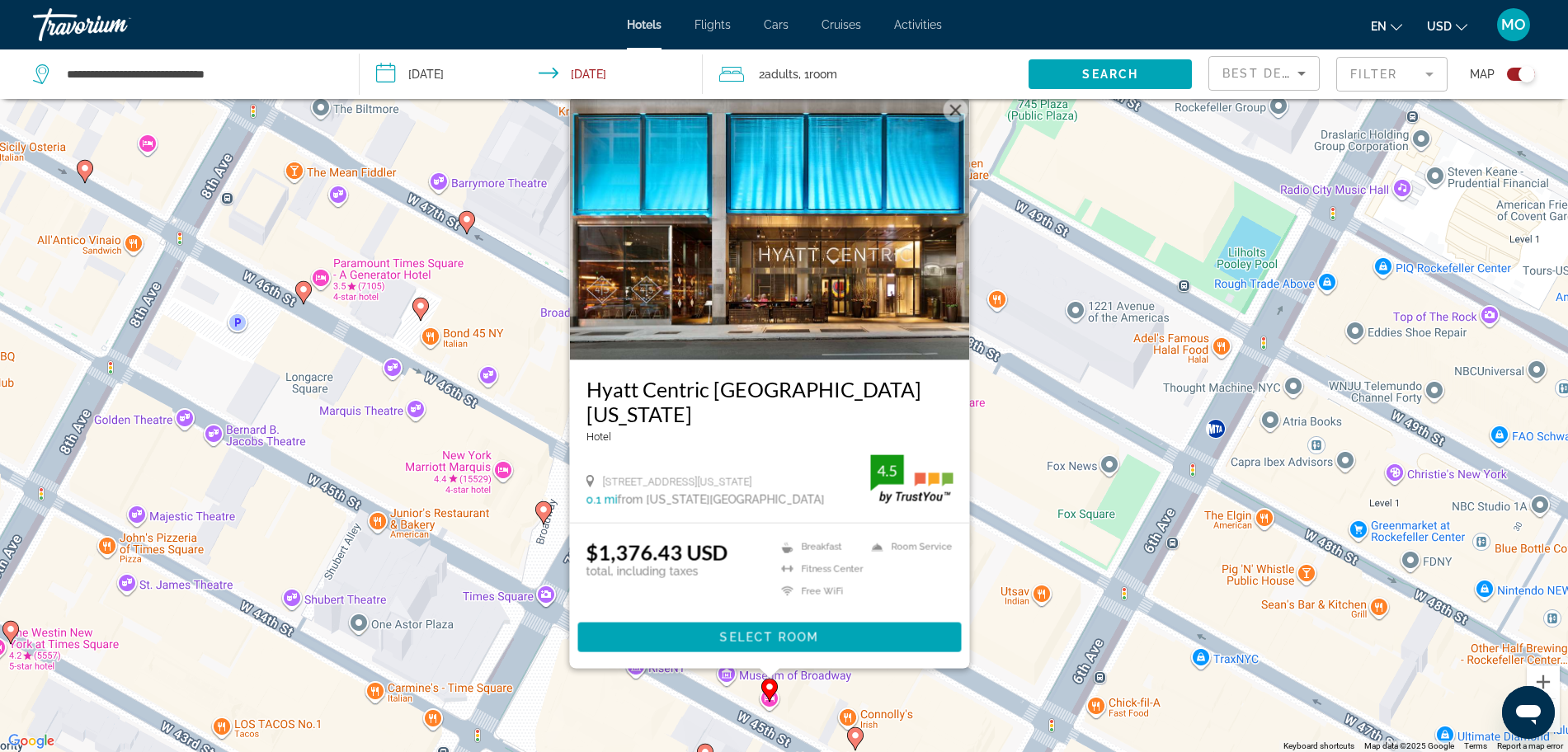
click at [787, 637] on span "Select Room" at bounding box center [769, 637] width 99 height 14
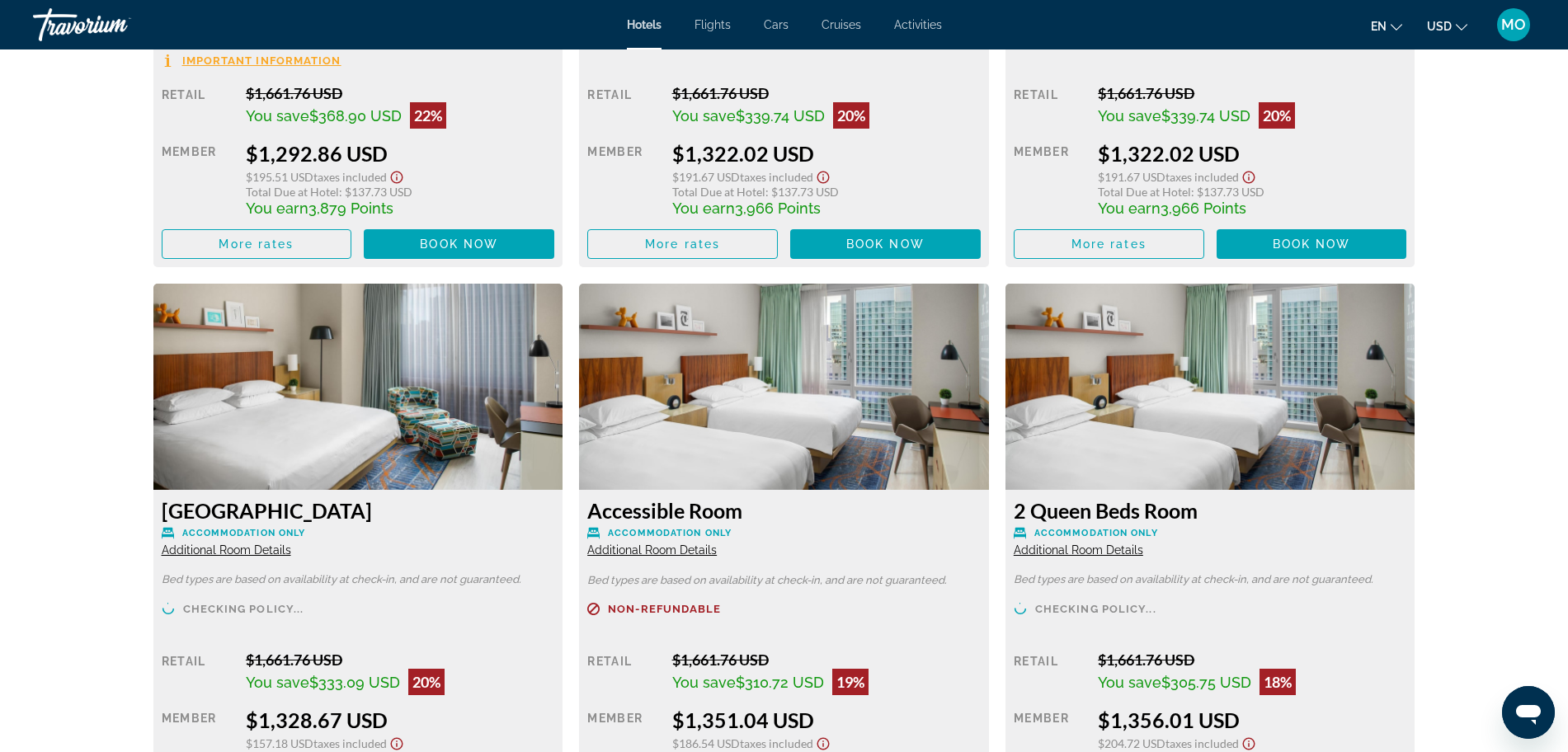
scroll to position [2577, 0]
